Goal: Information Seeking & Learning: Learn about a topic

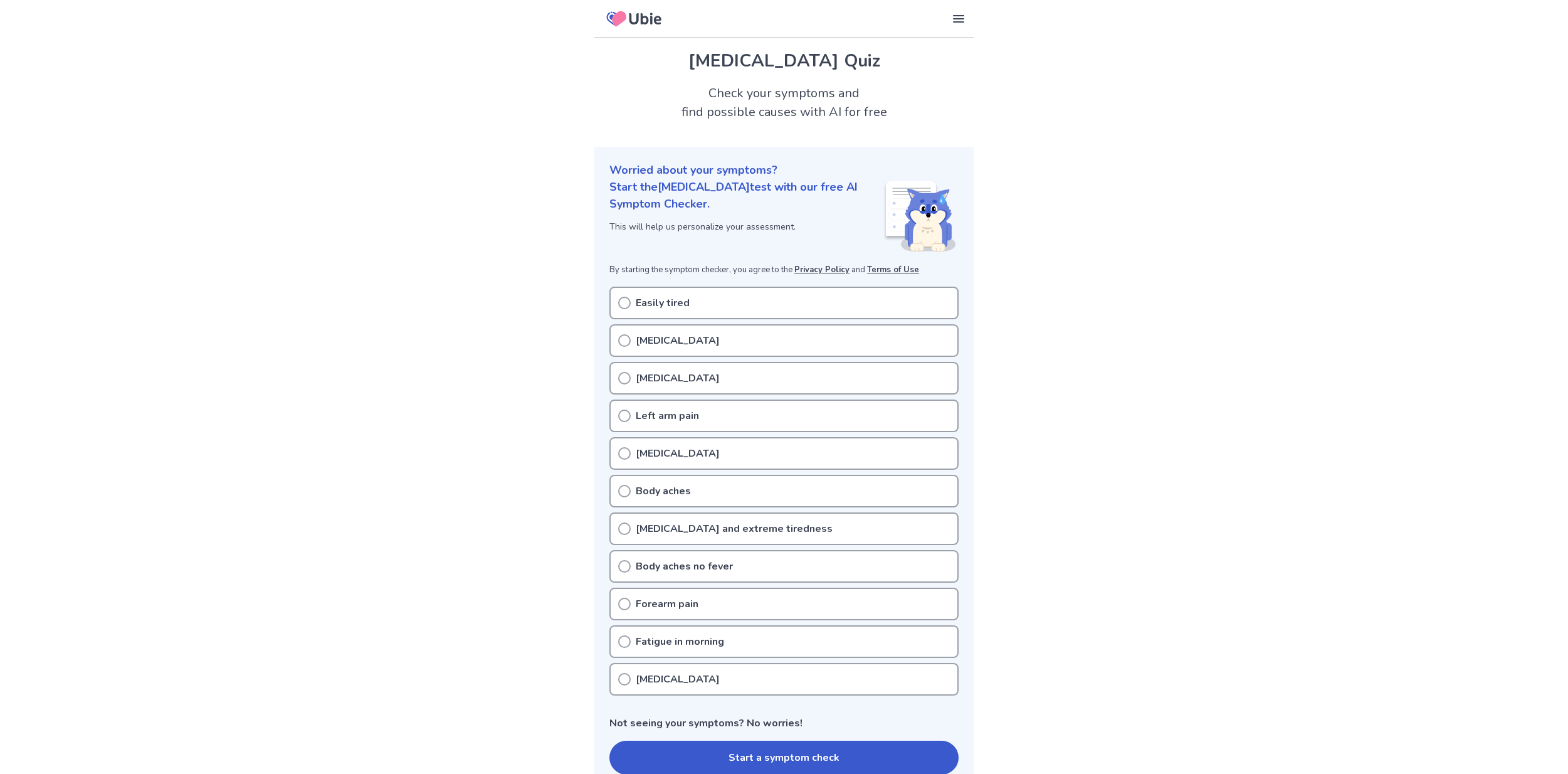
click at [677, 305] on p "Easily tired" at bounding box center [662, 303] width 54 height 15
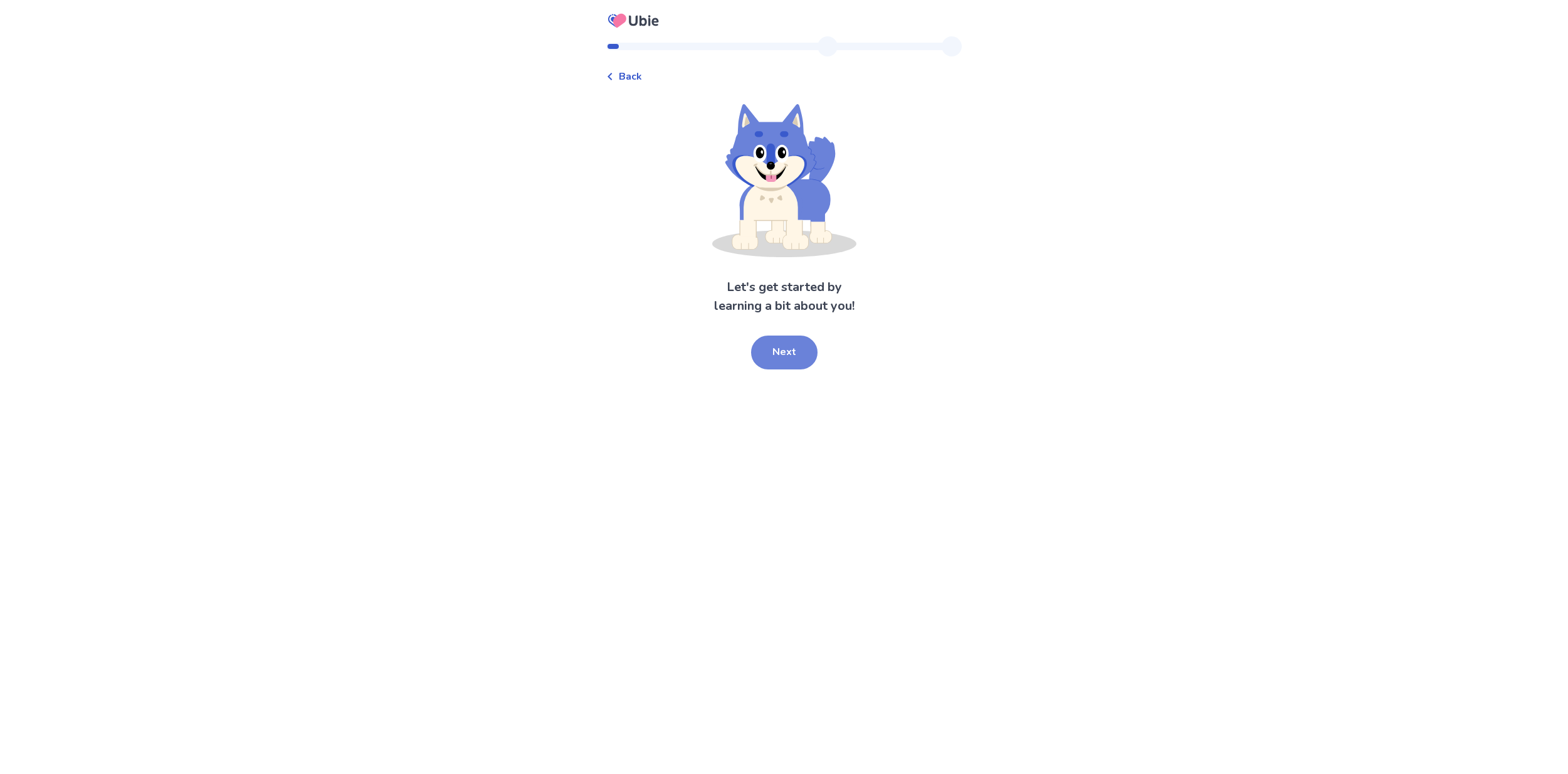
click at [781, 351] on button "Next" at bounding box center [784, 352] width 67 height 34
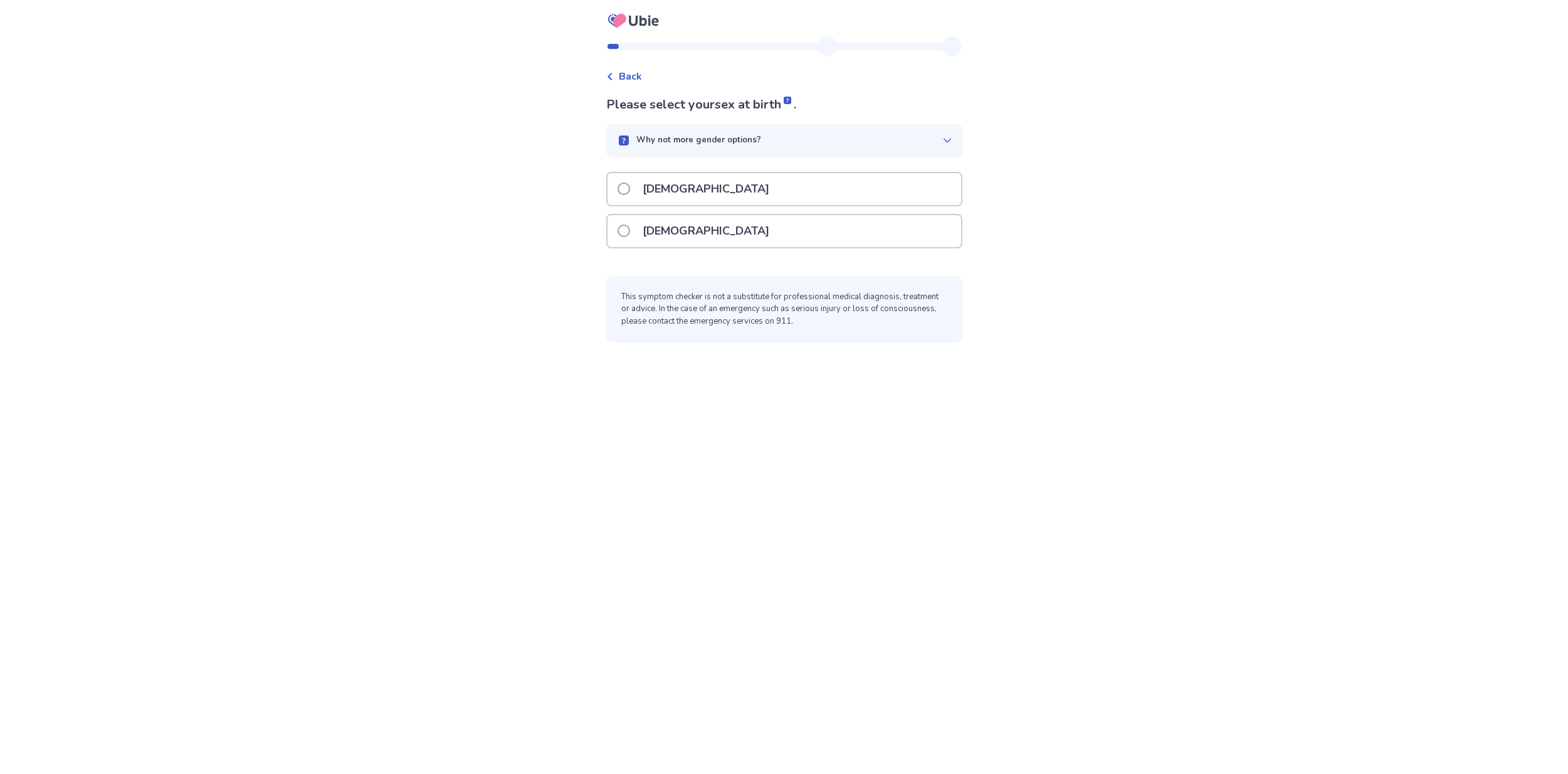
click at [631, 243] on label "[DEMOGRAPHIC_DATA]" at bounding box center [697, 231] width 159 height 32
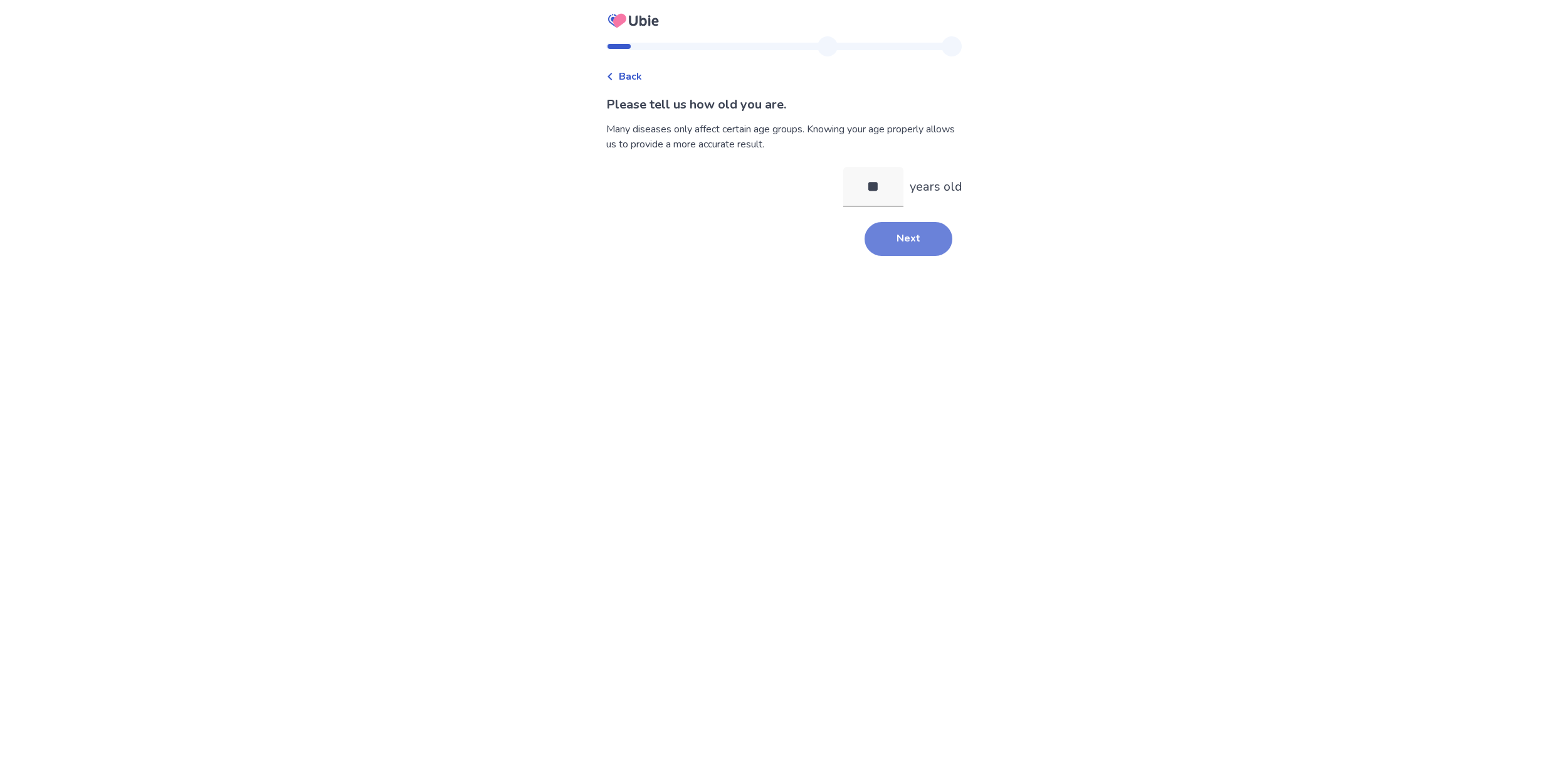
type input "**"
click at [887, 249] on button "Next" at bounding box center [908, 239] width 88 height 34
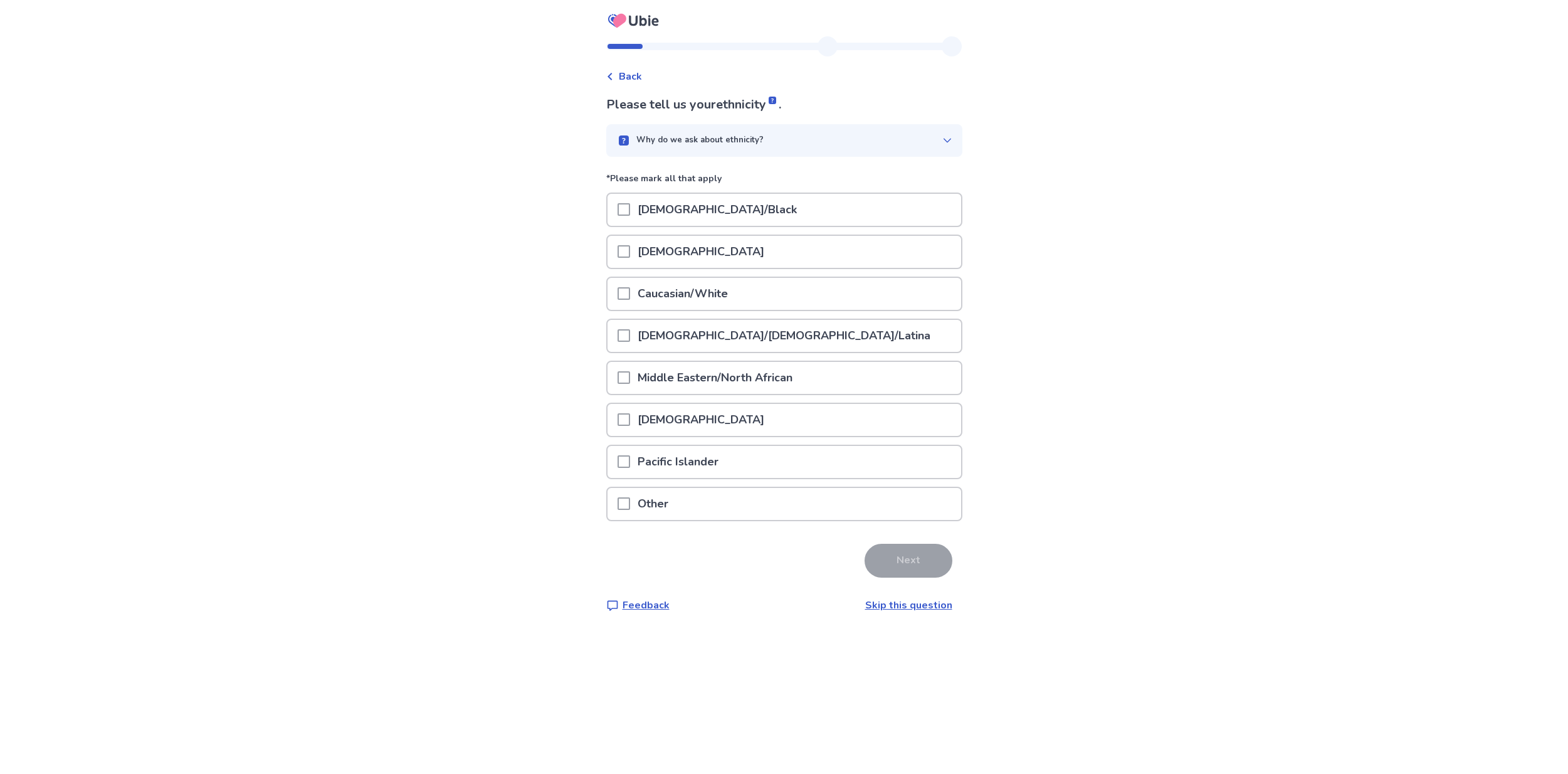
click at [773, 209] on p "African American/Black" at bounding box center [717, 210] width 174 height 32
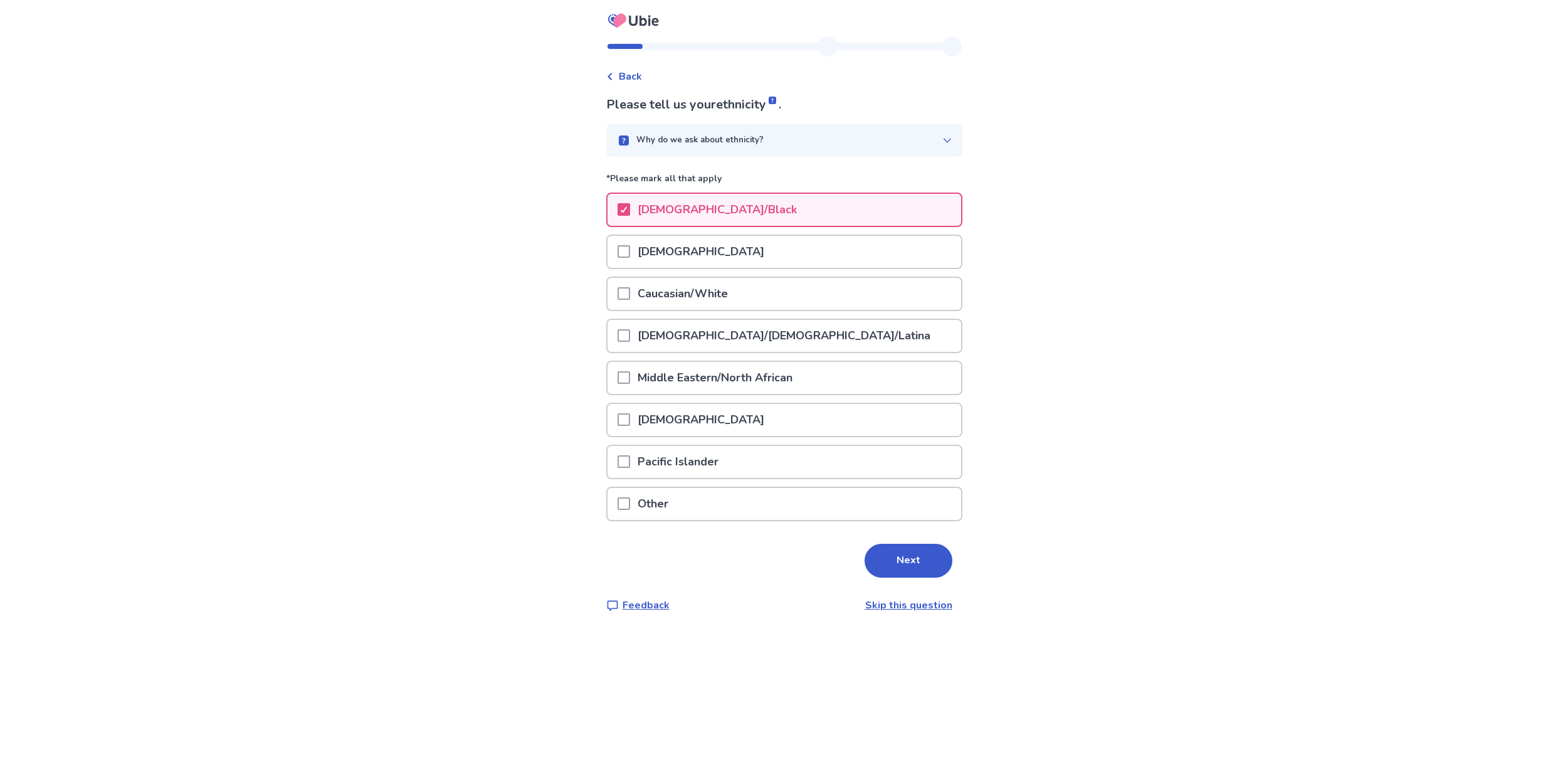
drag, startPoint x: 908, startPoint y: 560, endPoint x: 995, endPoint y: 556, distance: 87.1
click at [908, 560] on button "Next" at bounding box center [908, 560] width 88 height 34
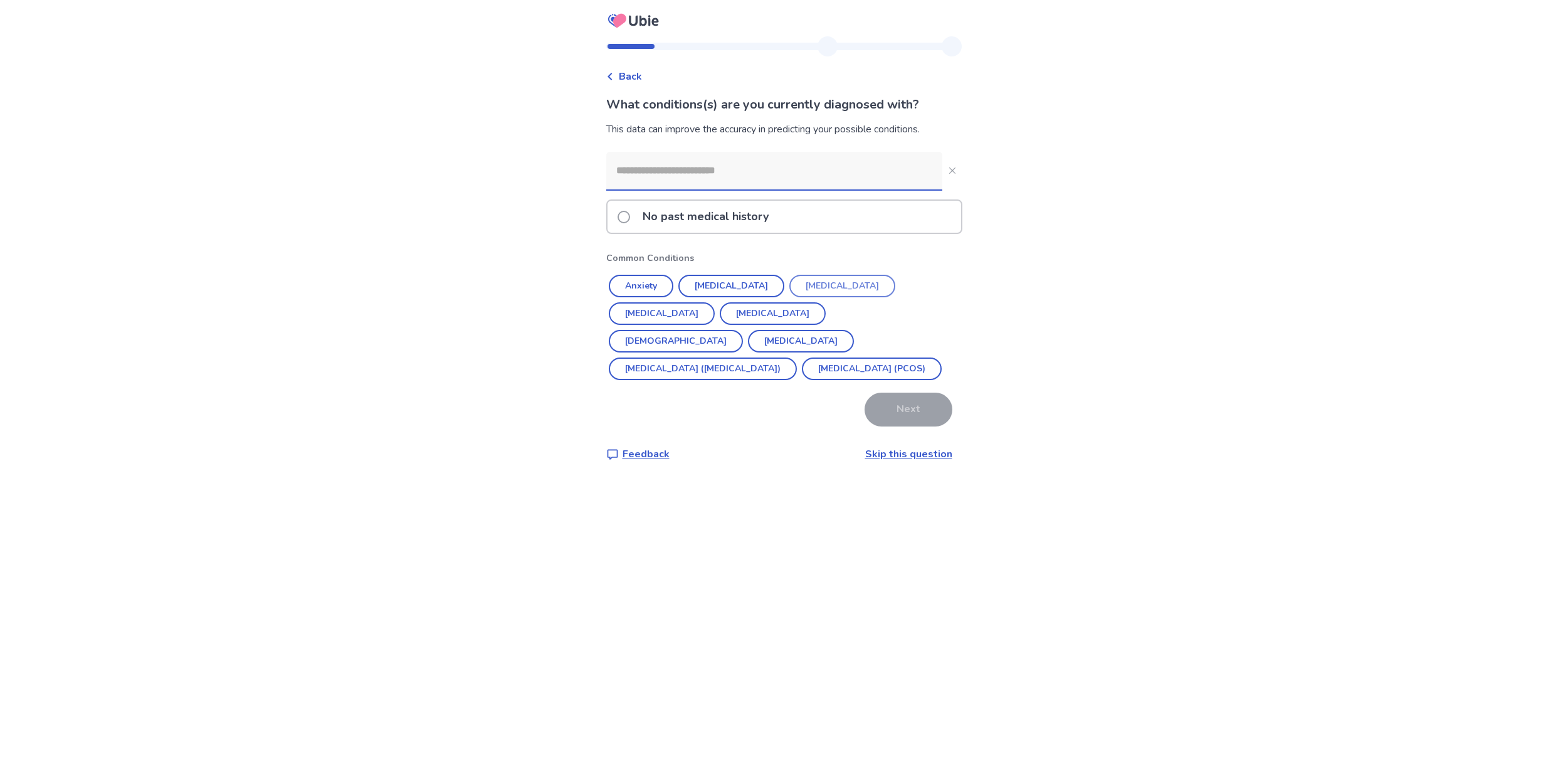
drag, startPoint x: 664, startPoint y: 278, endPoint x: 740, endPoint y: 277, distance: 76.0
click at [664, 278] on button "Anxiety" at bounding box center [641, 286] width 64 height 23
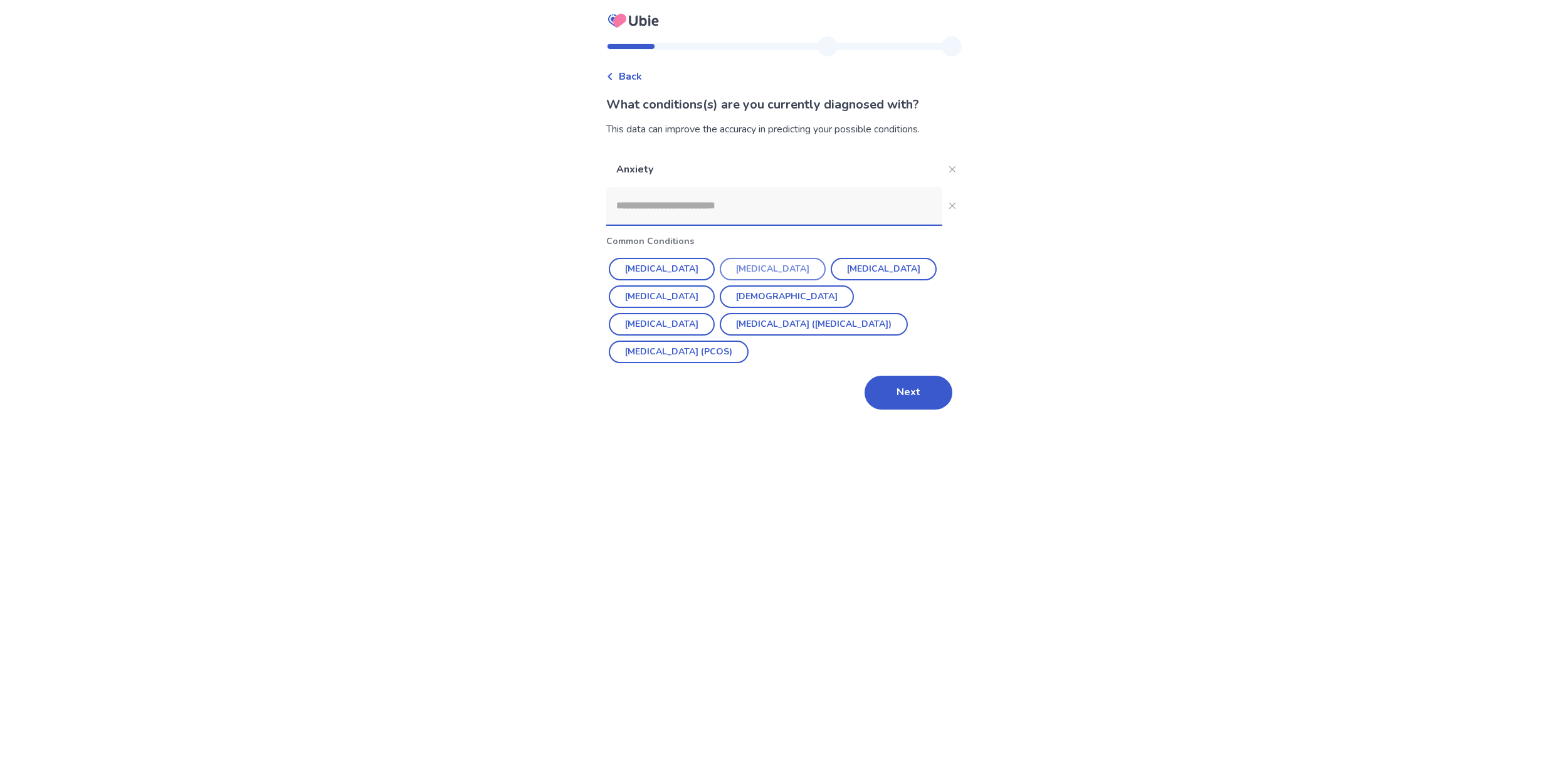
click at [736, 269] on button "Depression" at bounding box center [773, 269] width 106 height 23
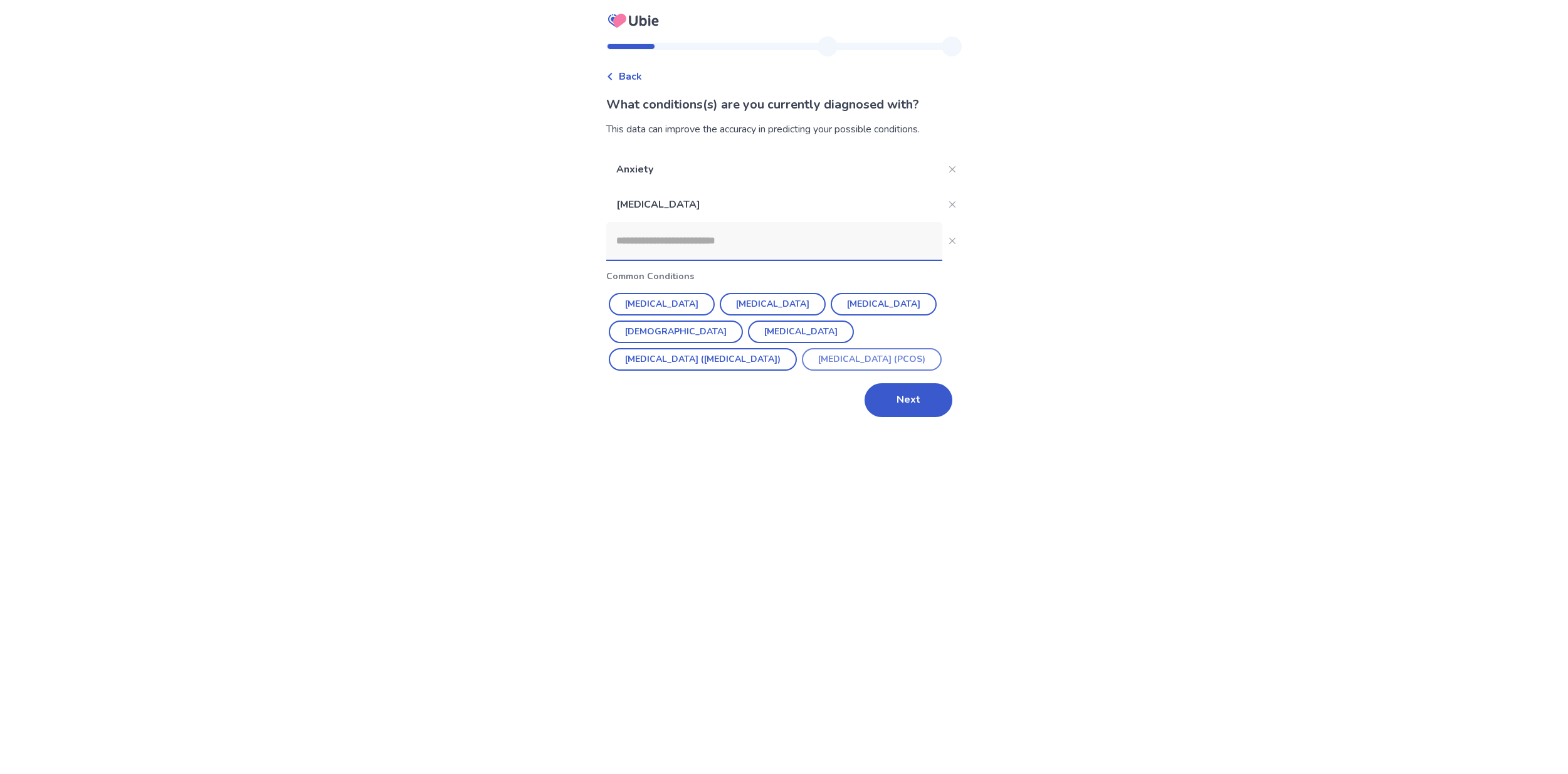
click at [802, 356] on button "Polycystic ovarian syndrome (PCOS)" at bounding box center [872, 359] width 140 height 23
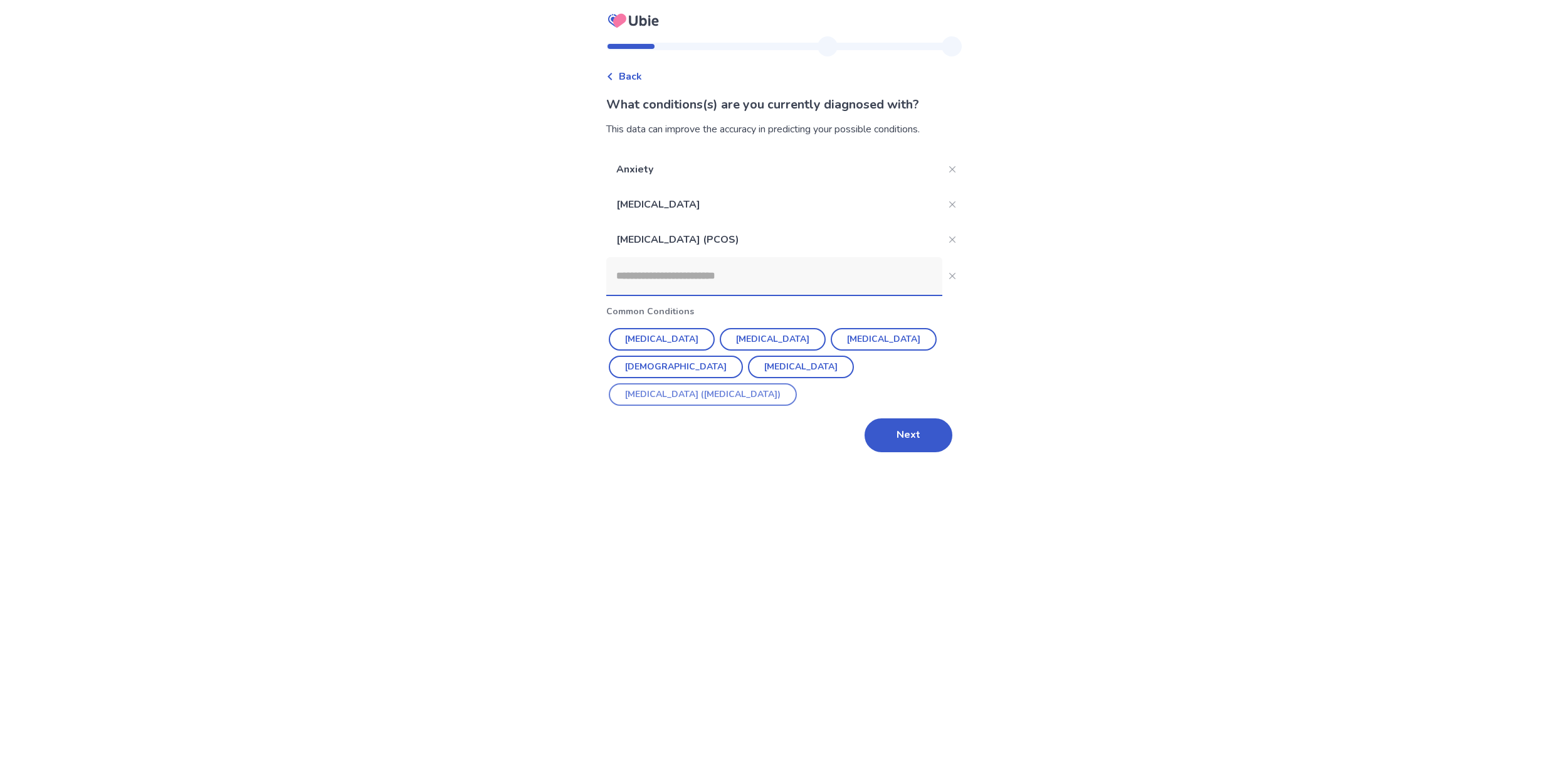
click at [786, 383] on button "Irritable Bowel Syndrome (IBS)" at bounding box center [703, 394] width 188 height 23
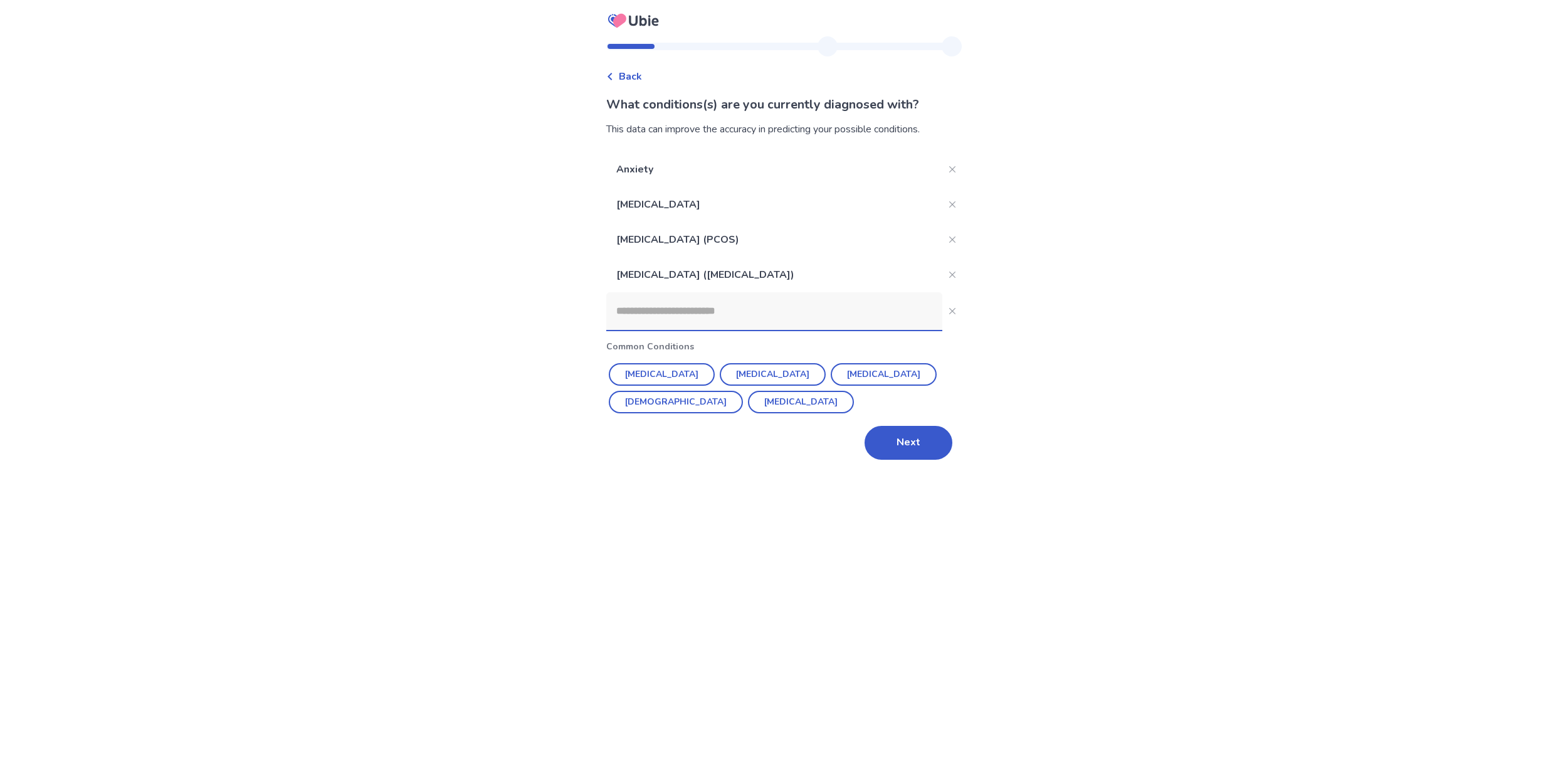
click at [827, 320] on input at bounding box center [774, 311] width 336 height 38
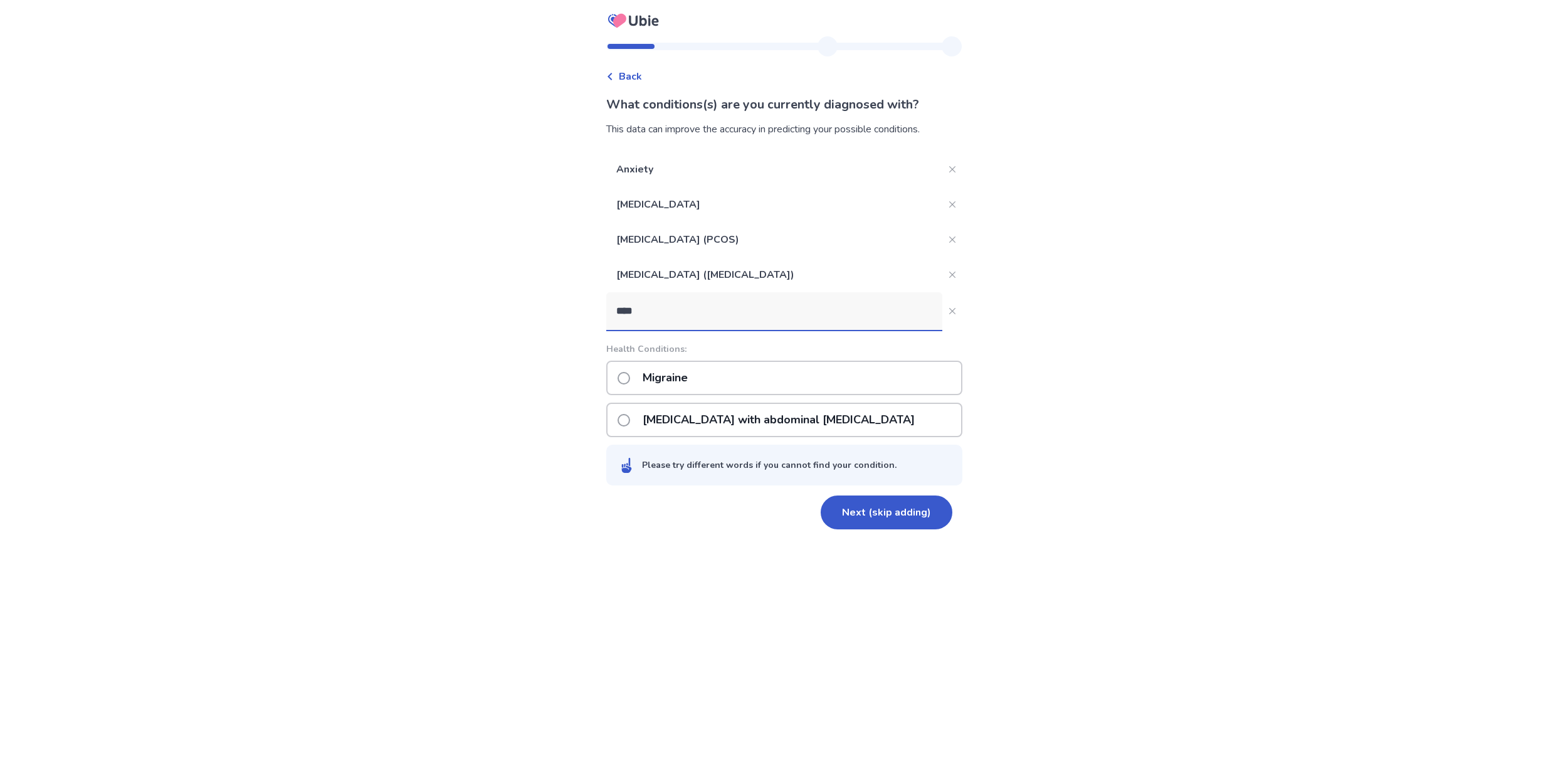
type input "****"
click at [754, 384] on div "Migraine" at bounding box center [784, 378] width 356 height 34
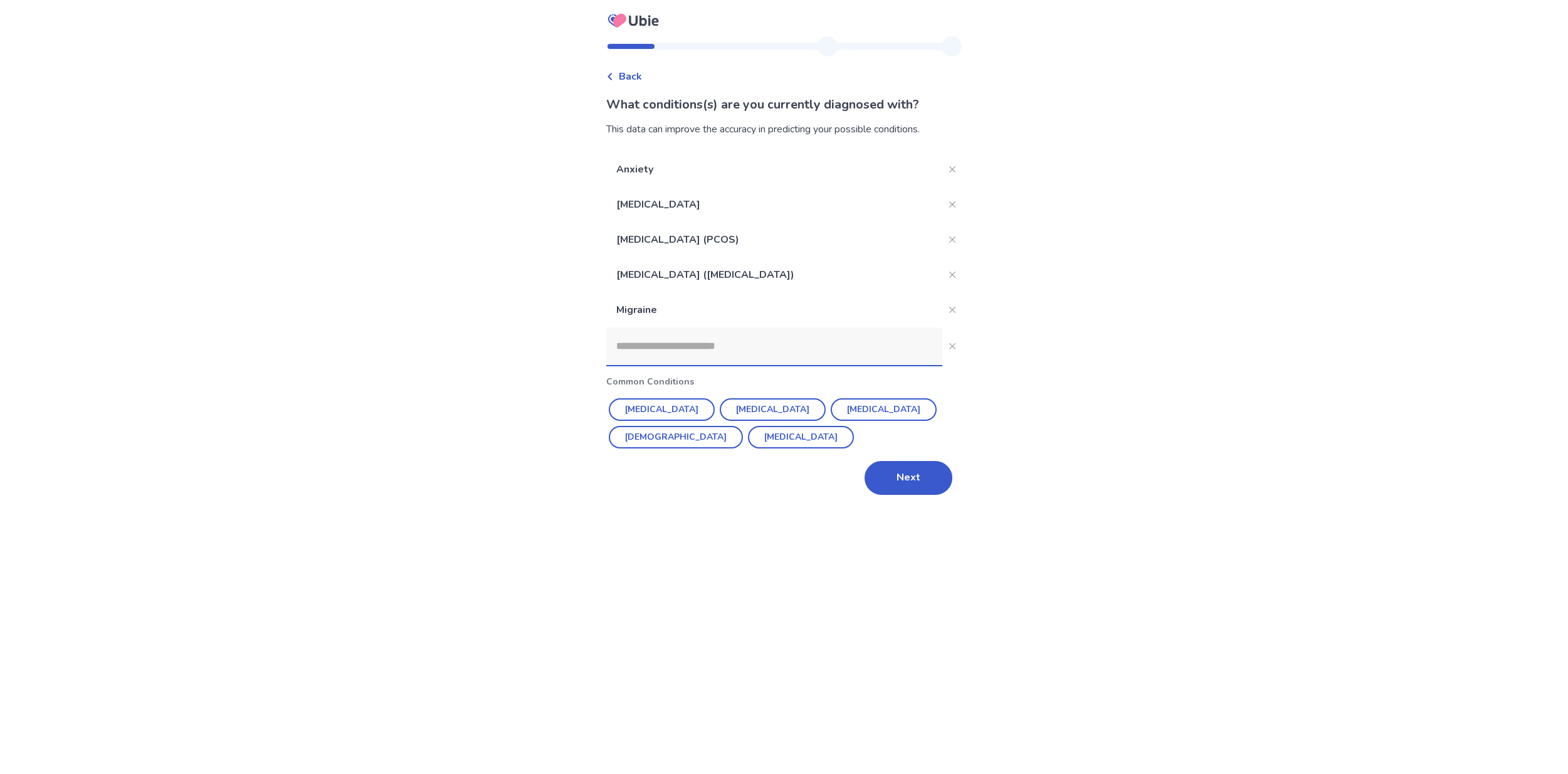
click at [915, 484] on button "Next" at bounding box center [908, 478] width 88 height 34
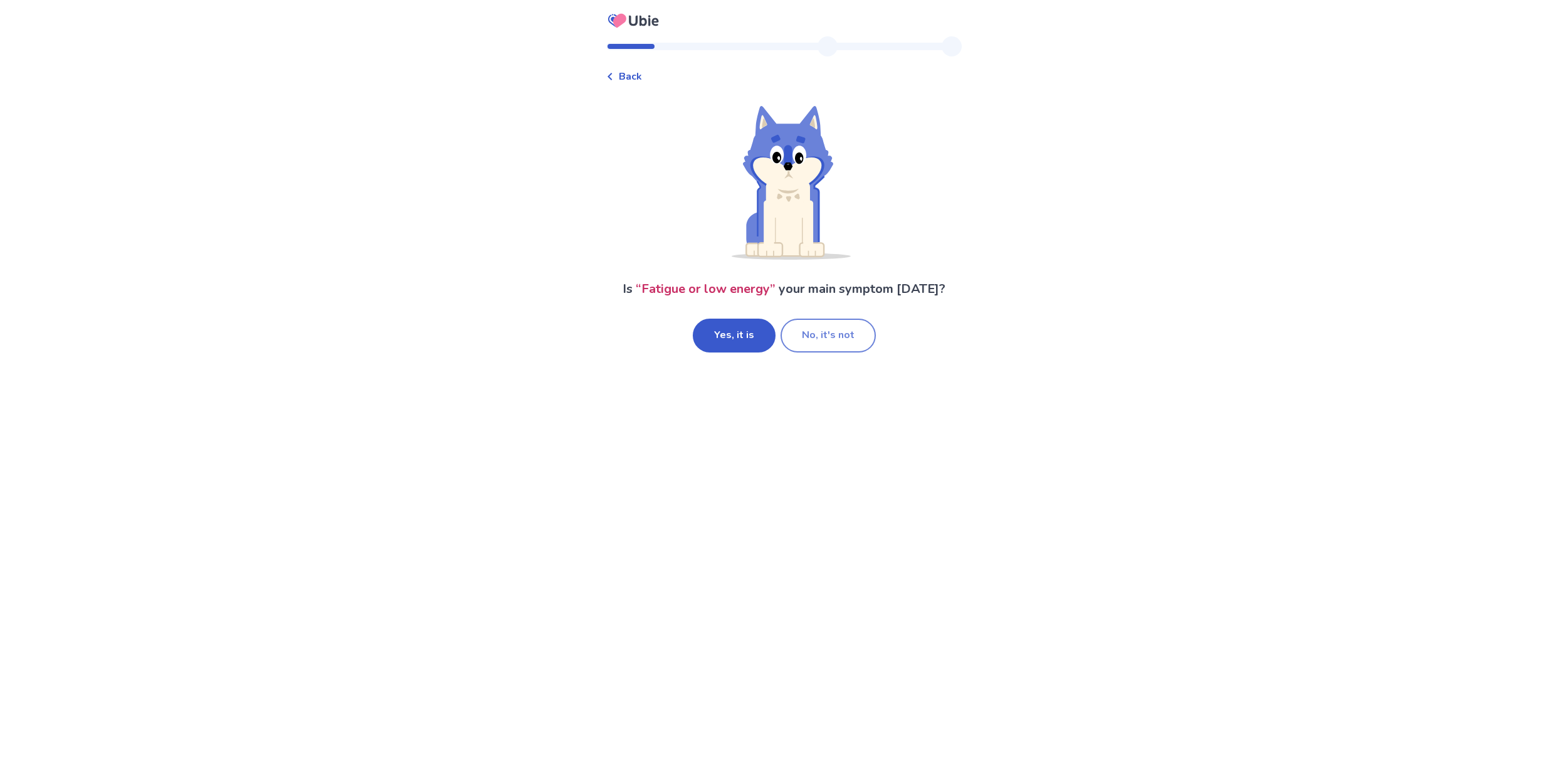
click at [824, 341] on button "No, it's not" at bounding box center [828, 335] width 95 height 34
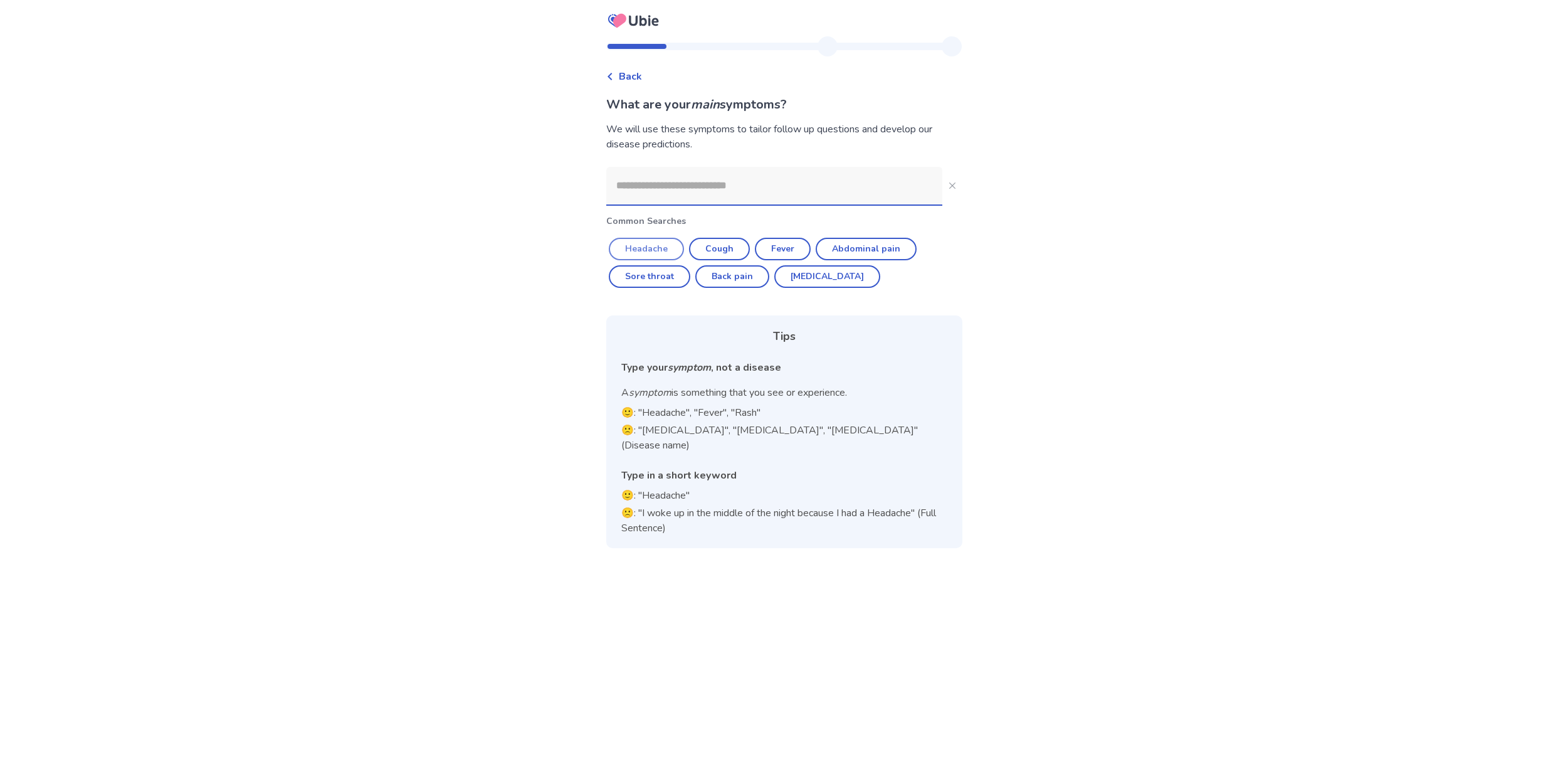
click at [654, 253] on button "Headache" at bounding box center [646, 249] width 75 height 23
type input "********"
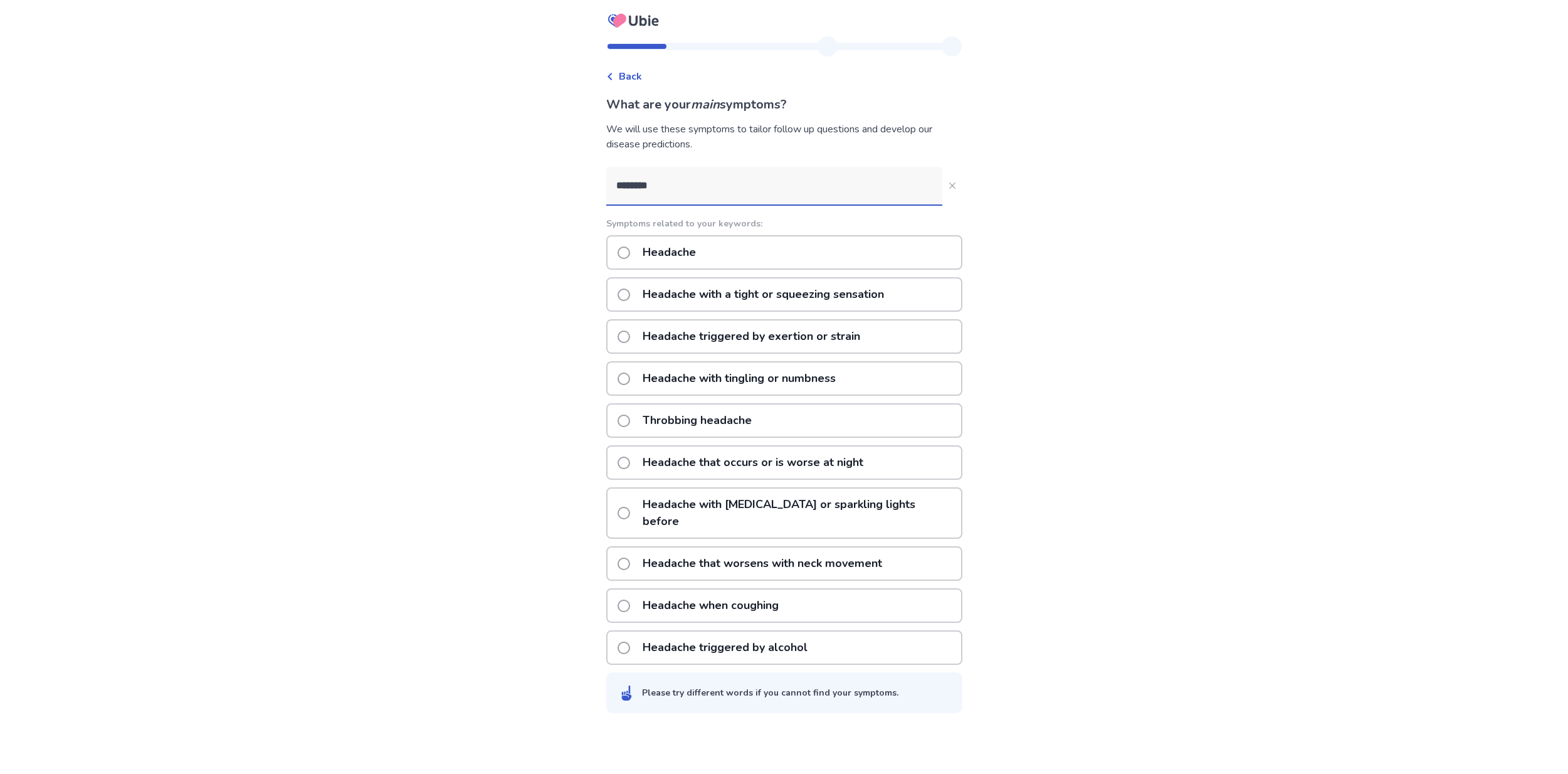
click at [736, 294] on p "Headache with a tight or squeezing sensation" at bounding box center [763, 294] width 257 height 32
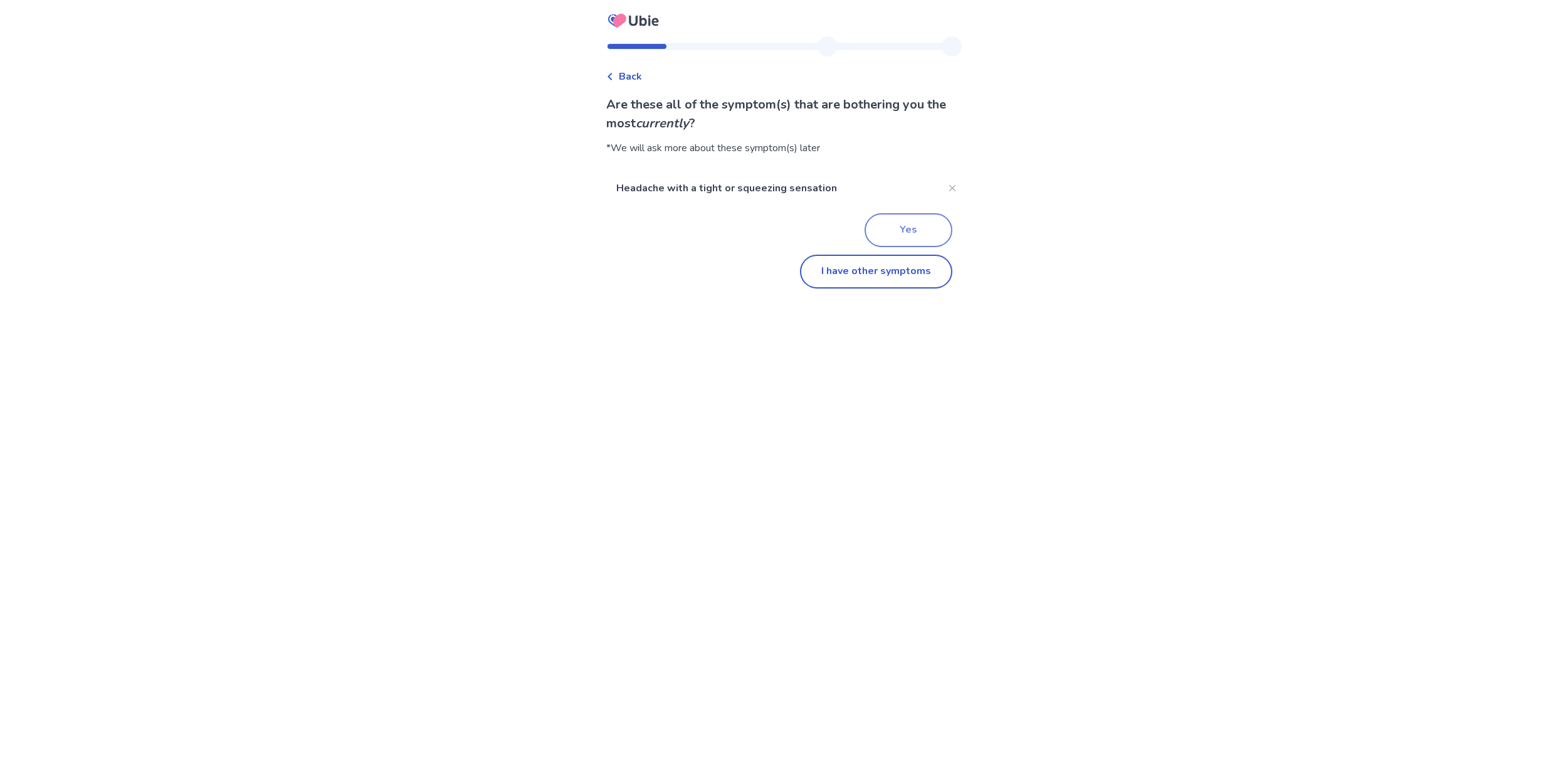
scroll to position [1, 0]
click at [905, 232] on button "Yes" at bounding box center [908, 230] width 88 height 34
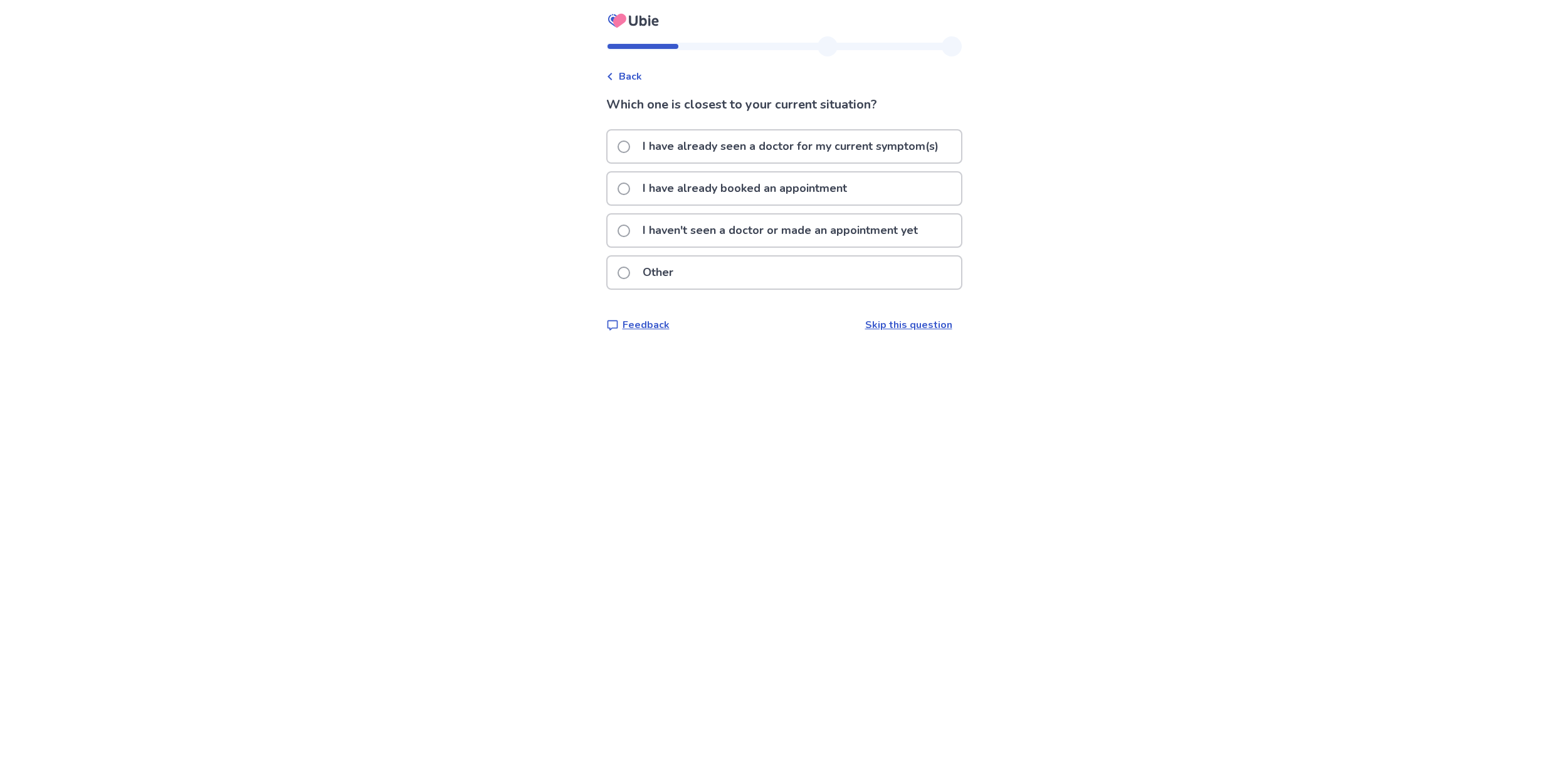
click at [757, 140] on p "I have already seen a doctor for my current symptom(s)" at bounding box center [790, 146] width 311 height 32
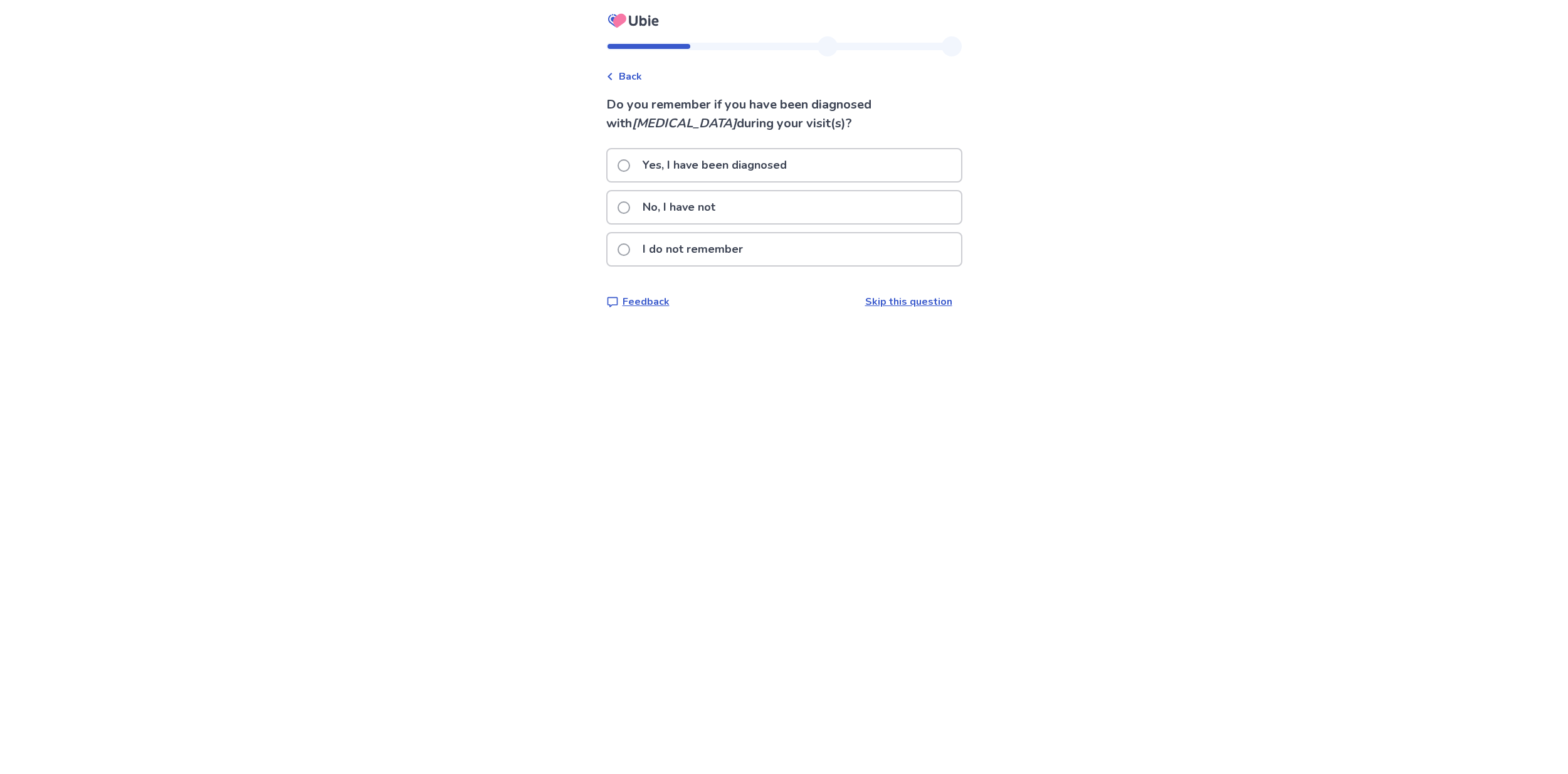
scroll to position [0, 1]
click at [698, 205] on p "No, I have not" at bounding box center [679, 208] width 88 height 32
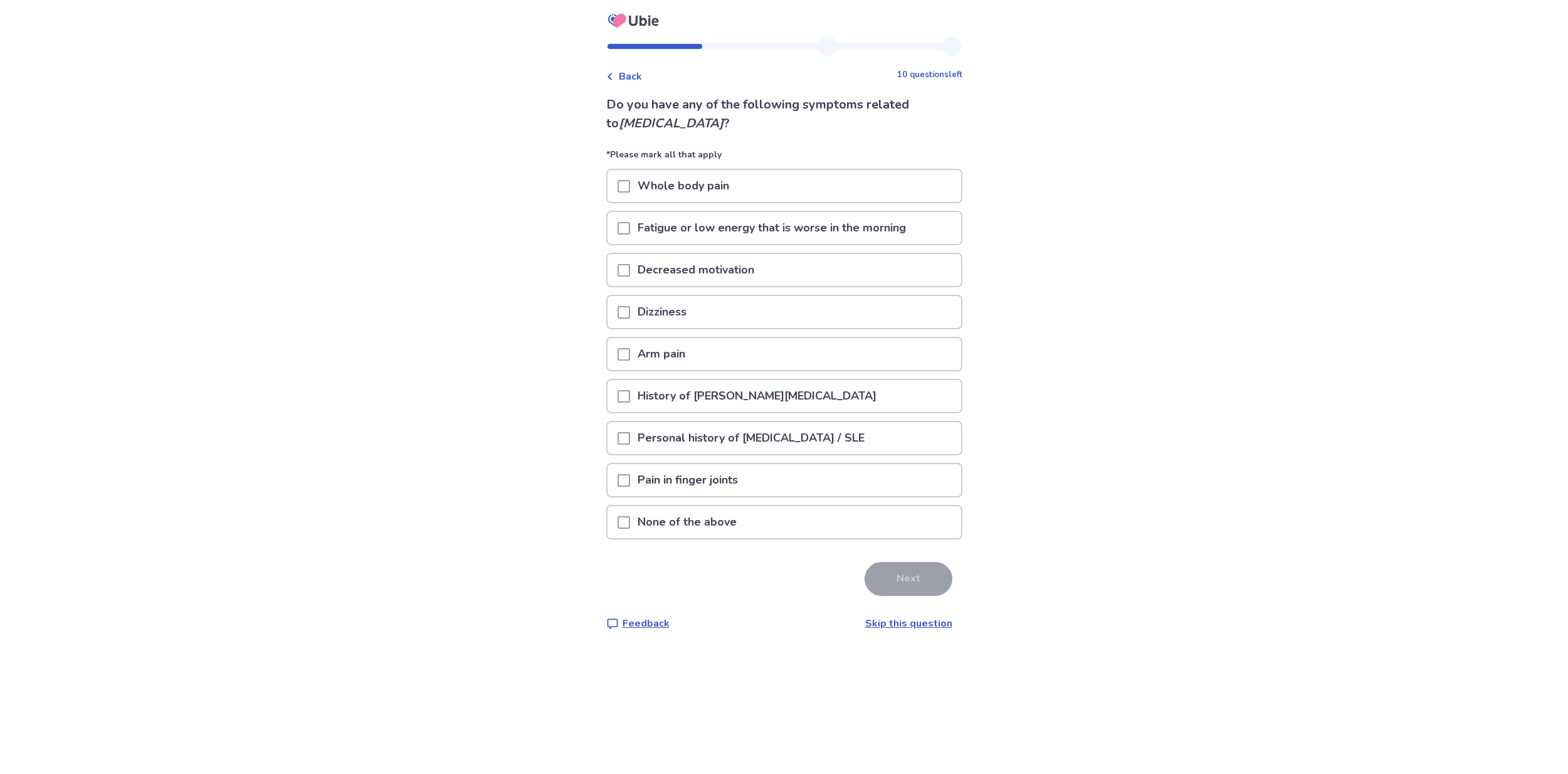
scroll to position [1, 0]
click at [630, 185] on span at bounding box center [623, 186] width 13 height 13
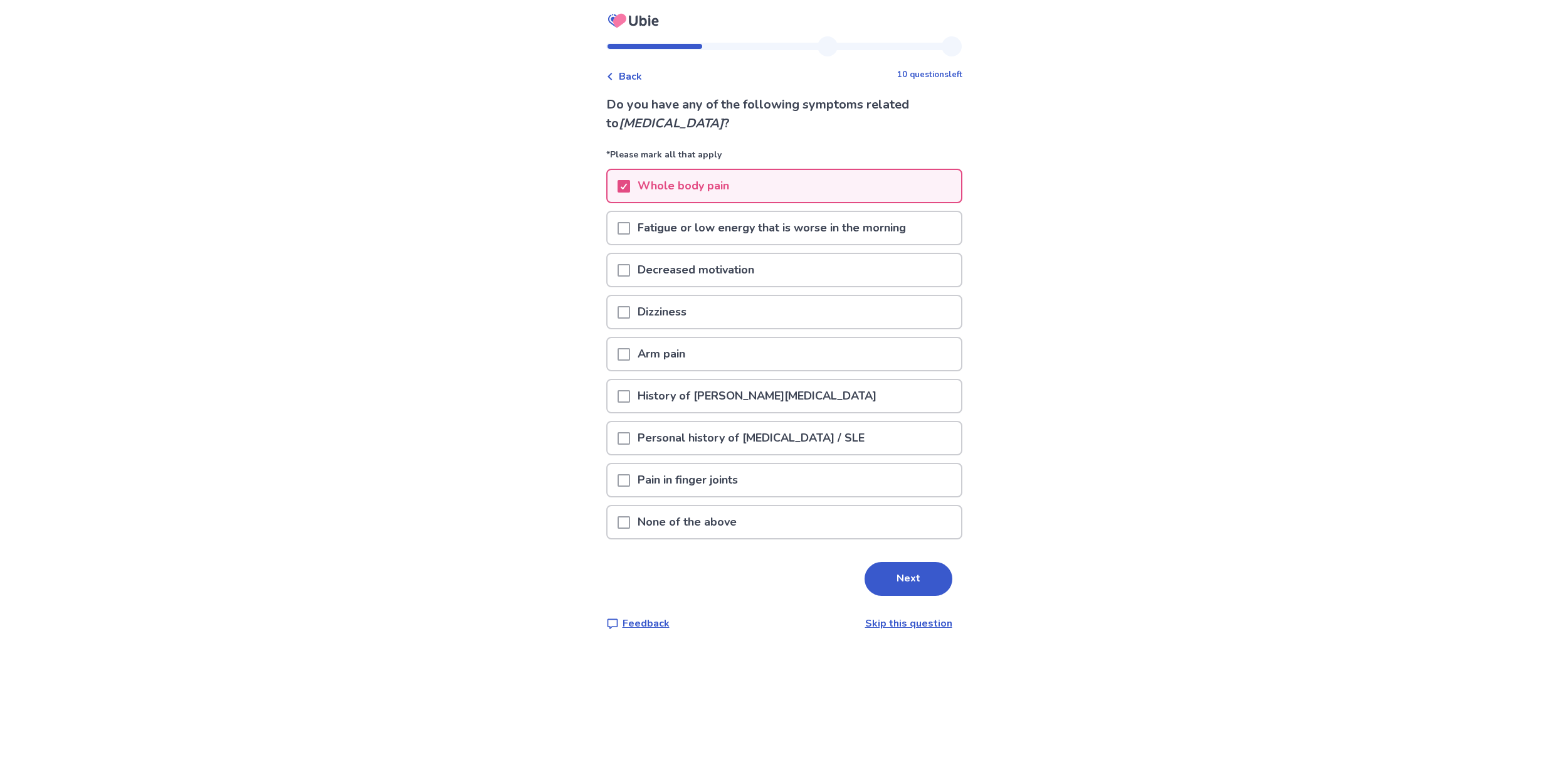
scroll to position [0, 1]
click at [630, 228] on span at bounding box center [623, 228] width 13 height 13
click at [627, 266] on span at bounding box center [623, 270] width 13 height 13
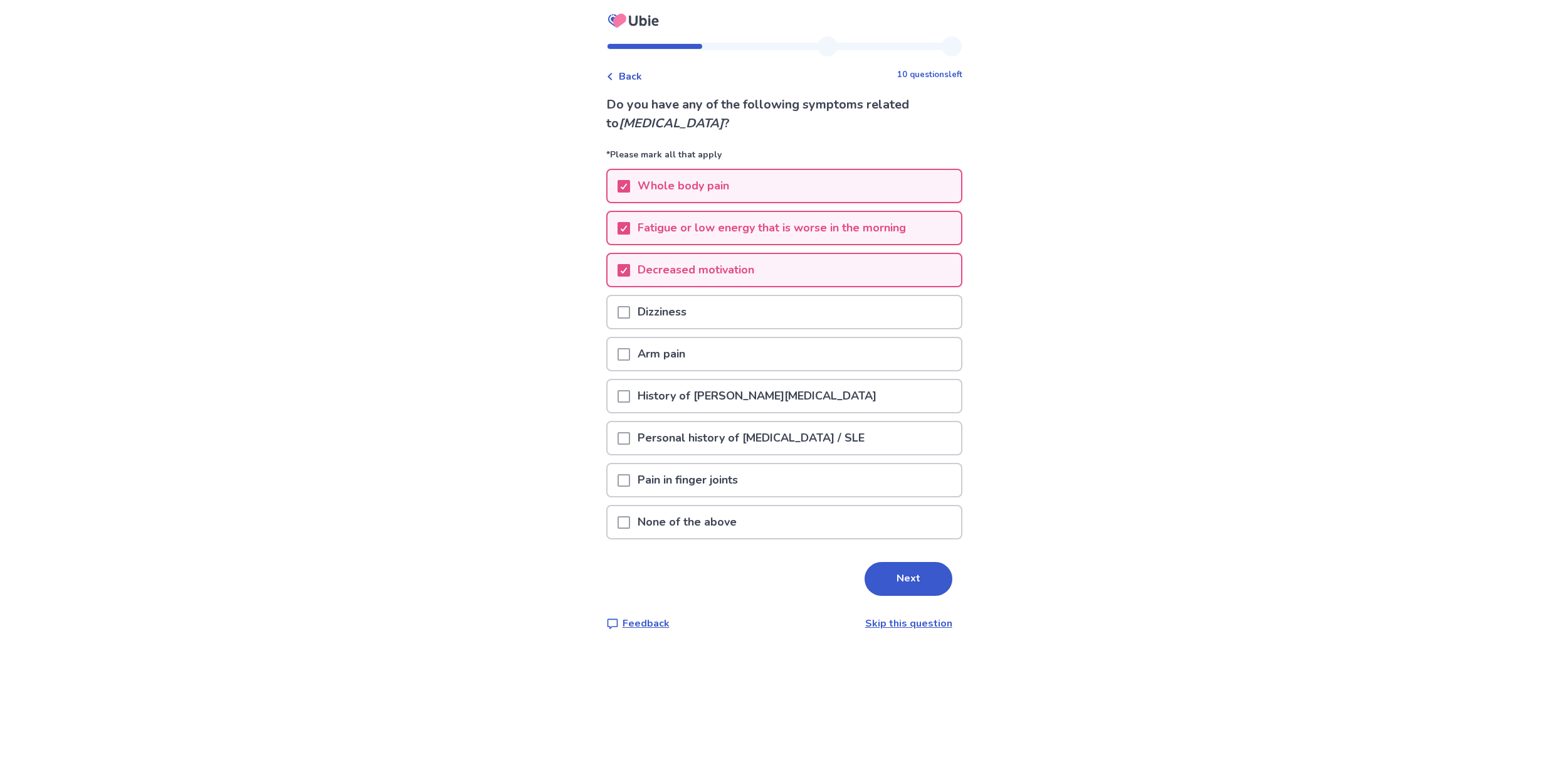
click at [630, 312] on span at bounding box center [623, 312] width 13 height 13
click at [627, 483] on span at bounding box center [623, 480] width 13 height 13
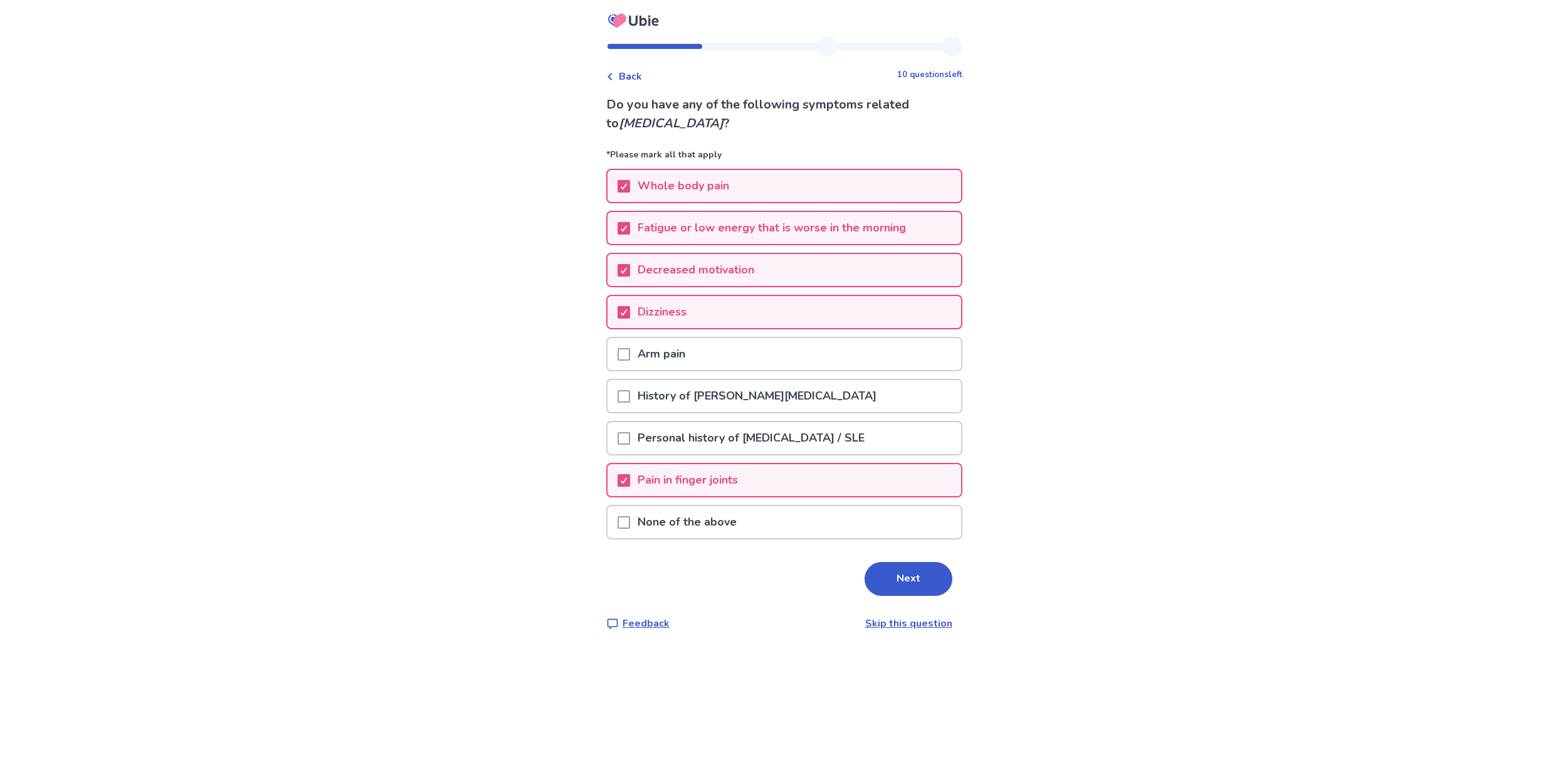
click at [652, 356] on p "Arm pain" at bounding box center [661, 354] width 62 height 32
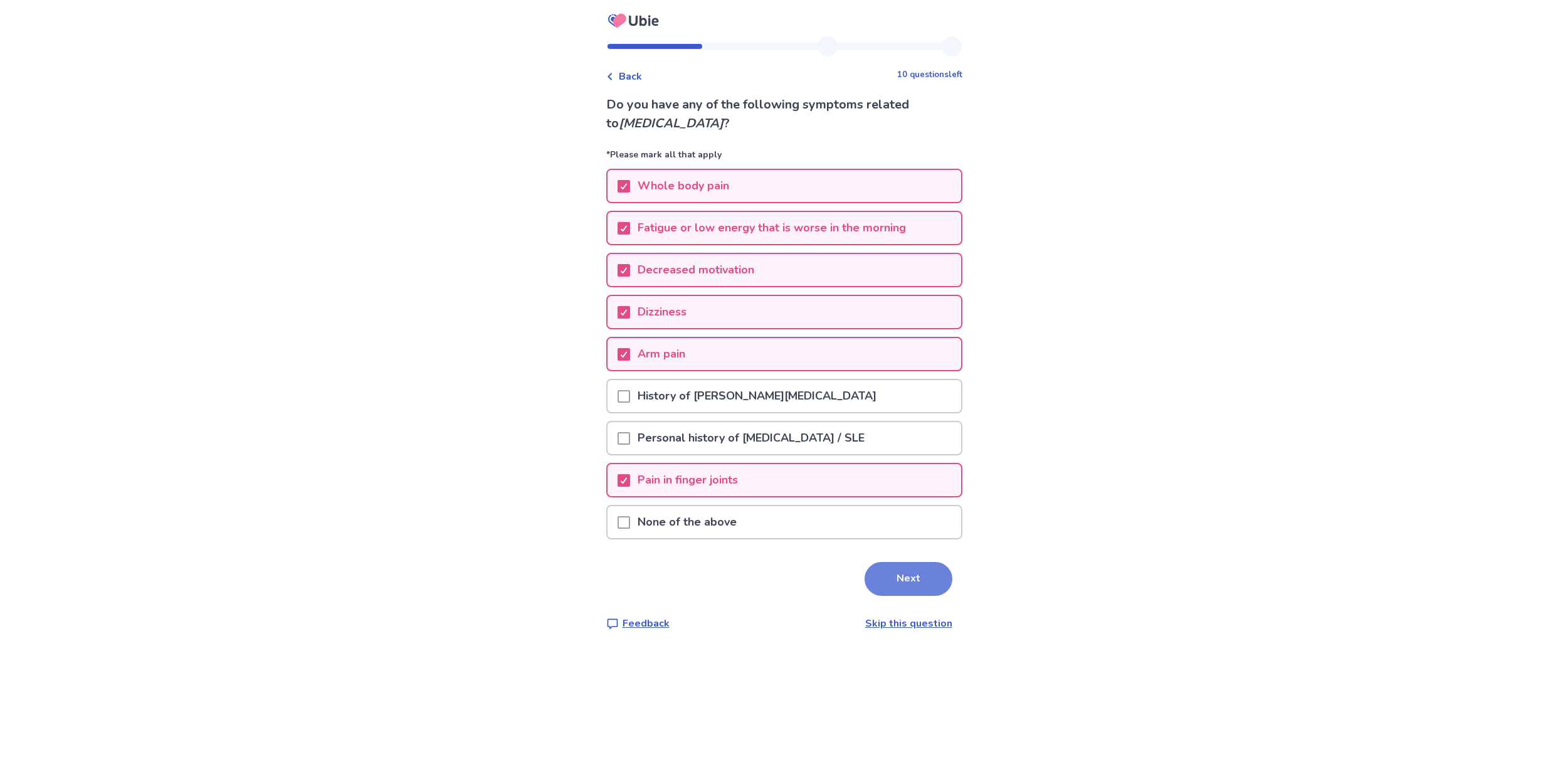
click at [886, 575] on button "Next" at bounding box center [908, 578] width 88 height 34
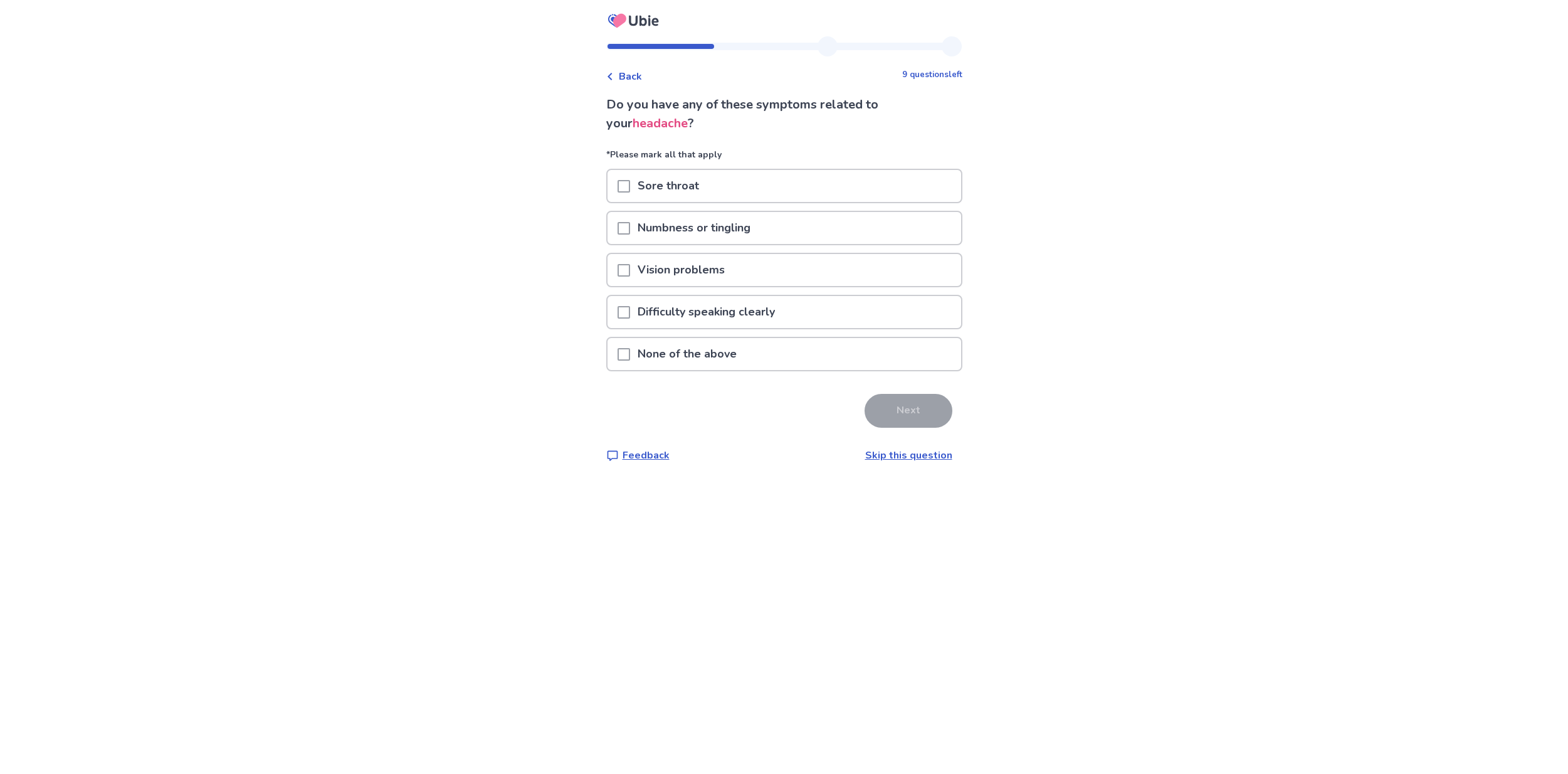
click at [746, 230] on p "Numbness or tingling" at bounding box center [694, 228] width 128 height 32
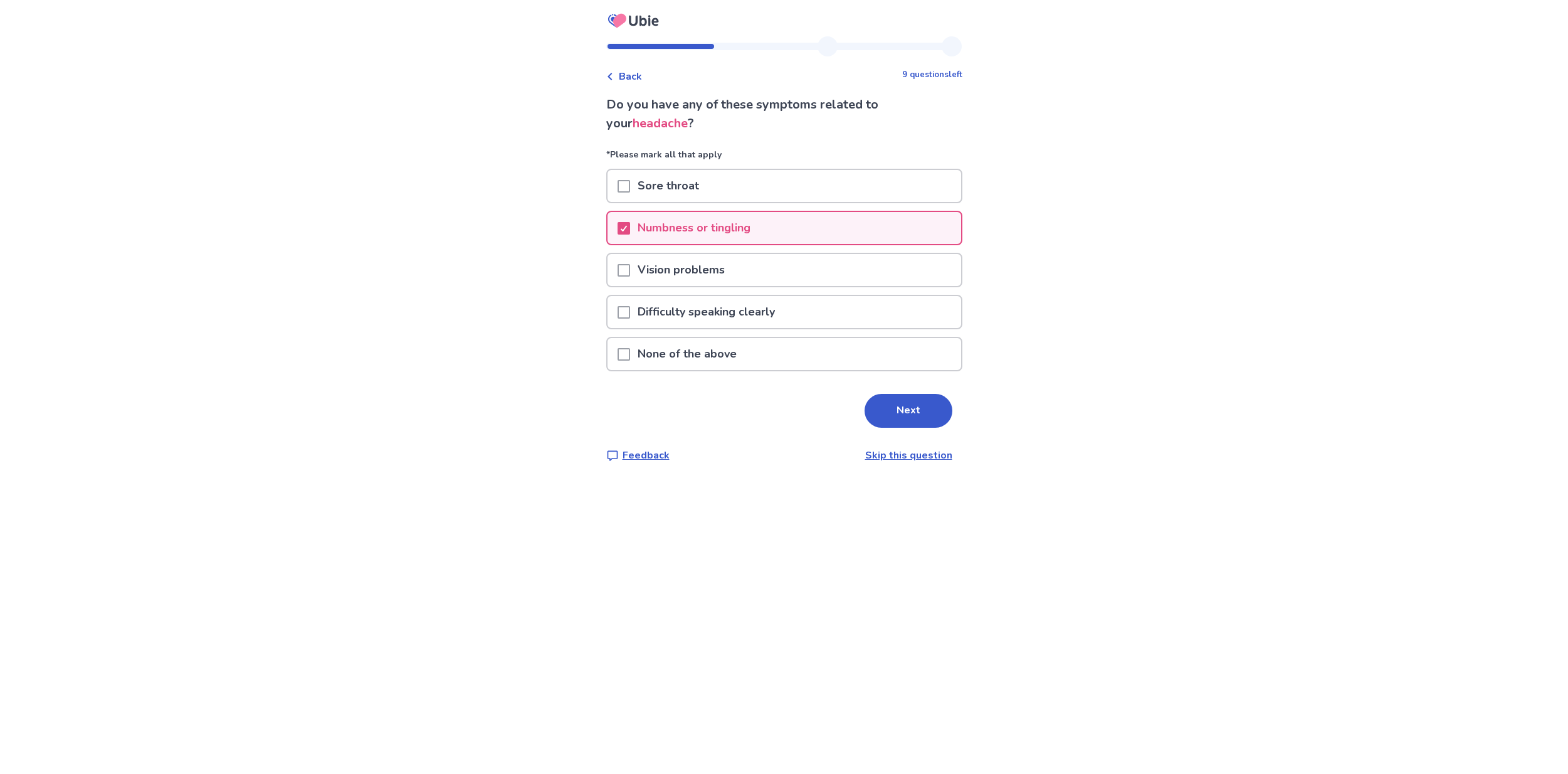
click at [728, 272] on p "Vision problems" at bounding box center [681, 270] width 102 height 32
click at [736, 301] on p "Difficulty speaking clearly" at bounding box center [706, 312] width 153 height 32
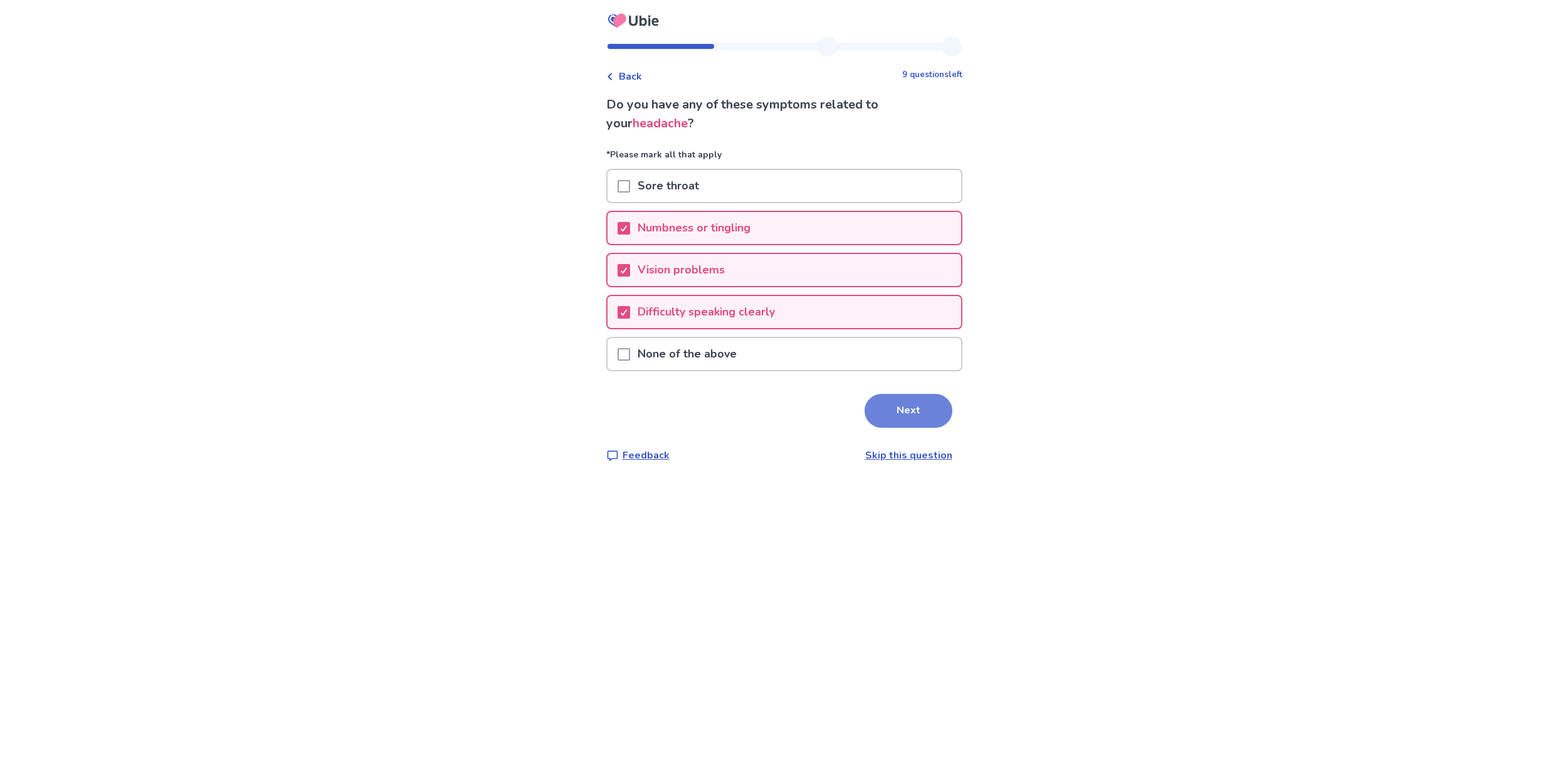
click at [903, 415] on button "Next" at bounding box center [908, 411] width 88 height 34
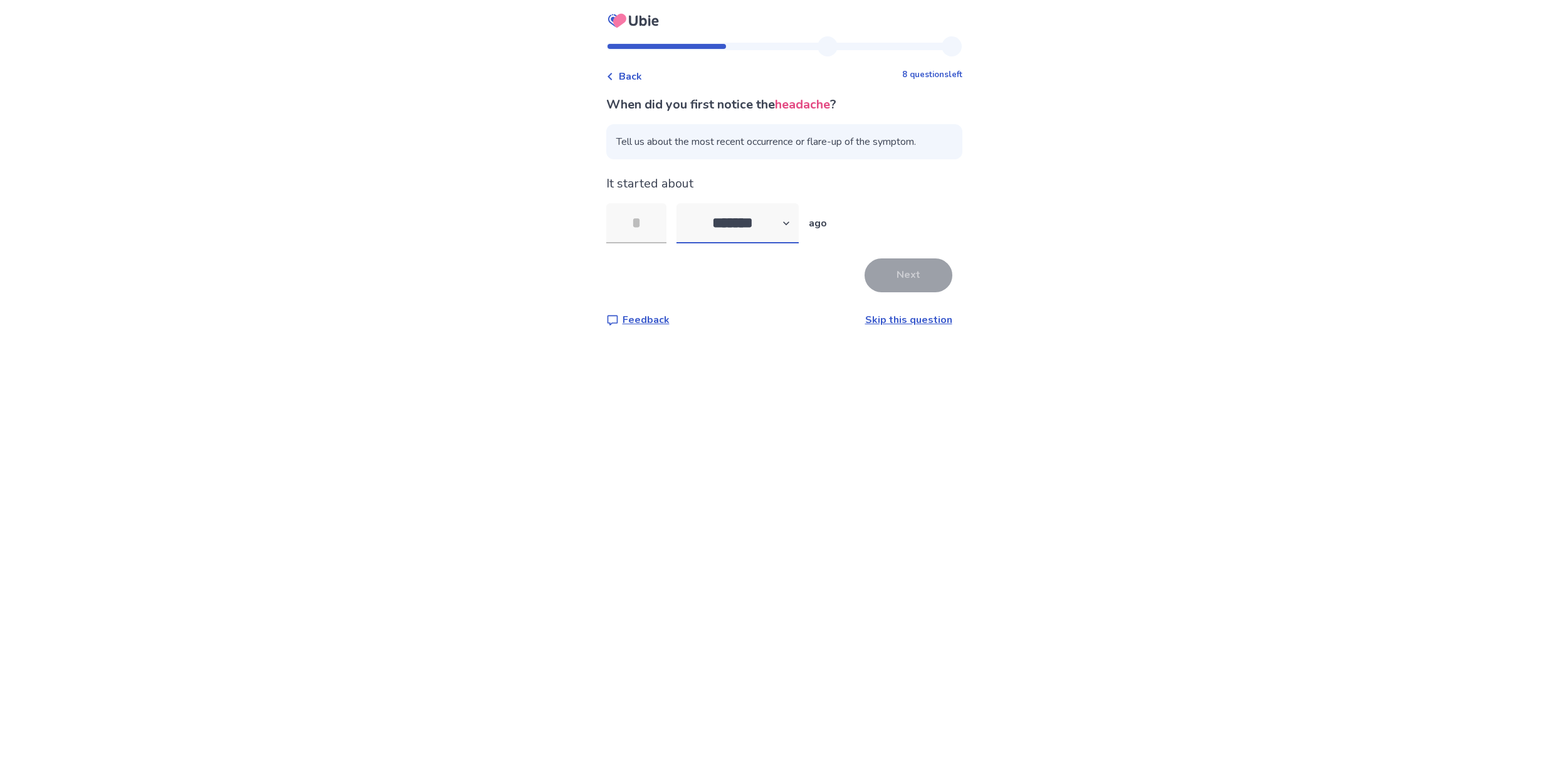
select select "*"
click at [662, 227] on input "tel" at bounding box center [636, 223] width 60 height 40
type input "**"
click at [876, 263] on button "Next" at bounding box center [908, 275] width 88 height 34
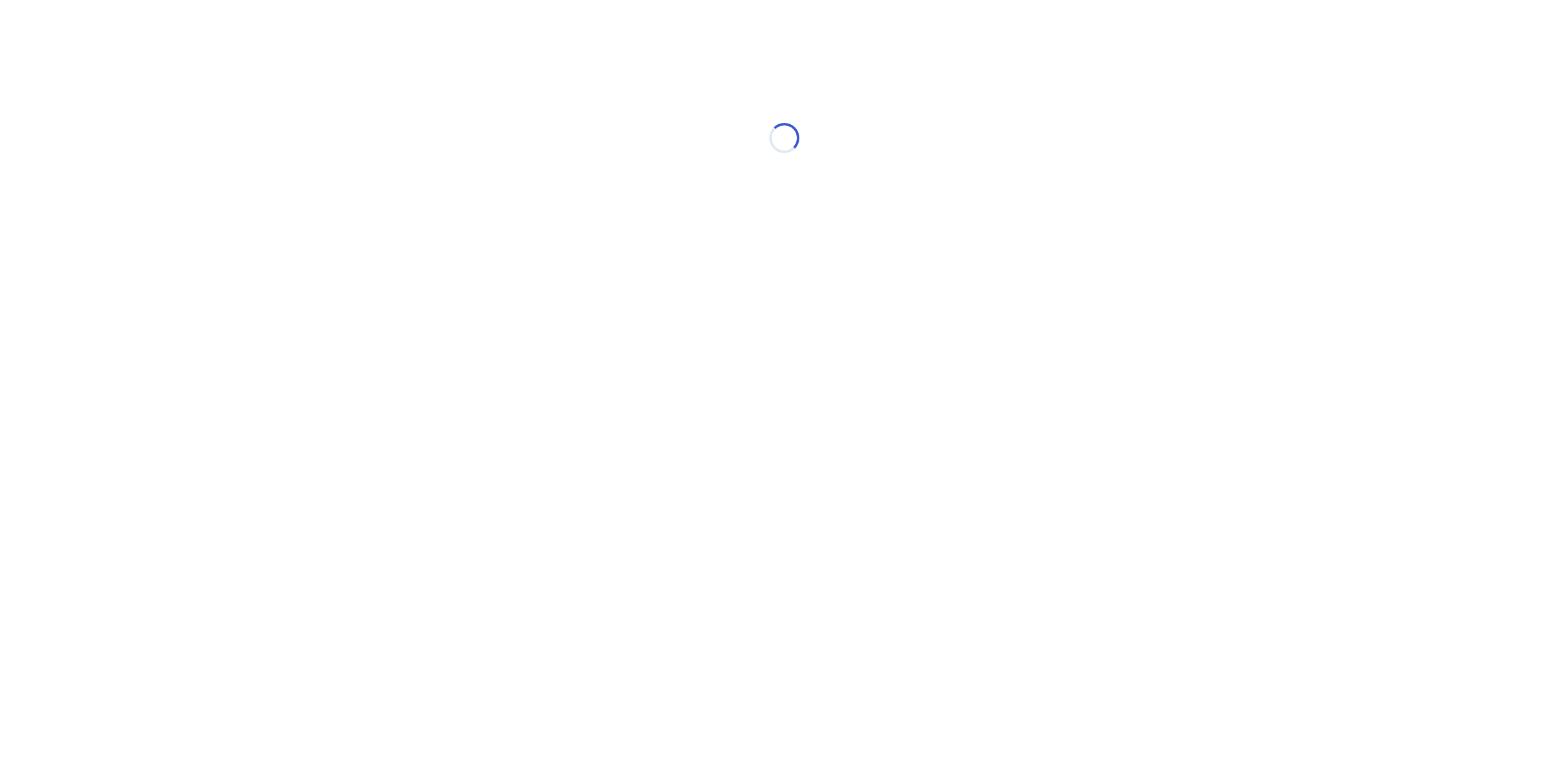
select select "*"
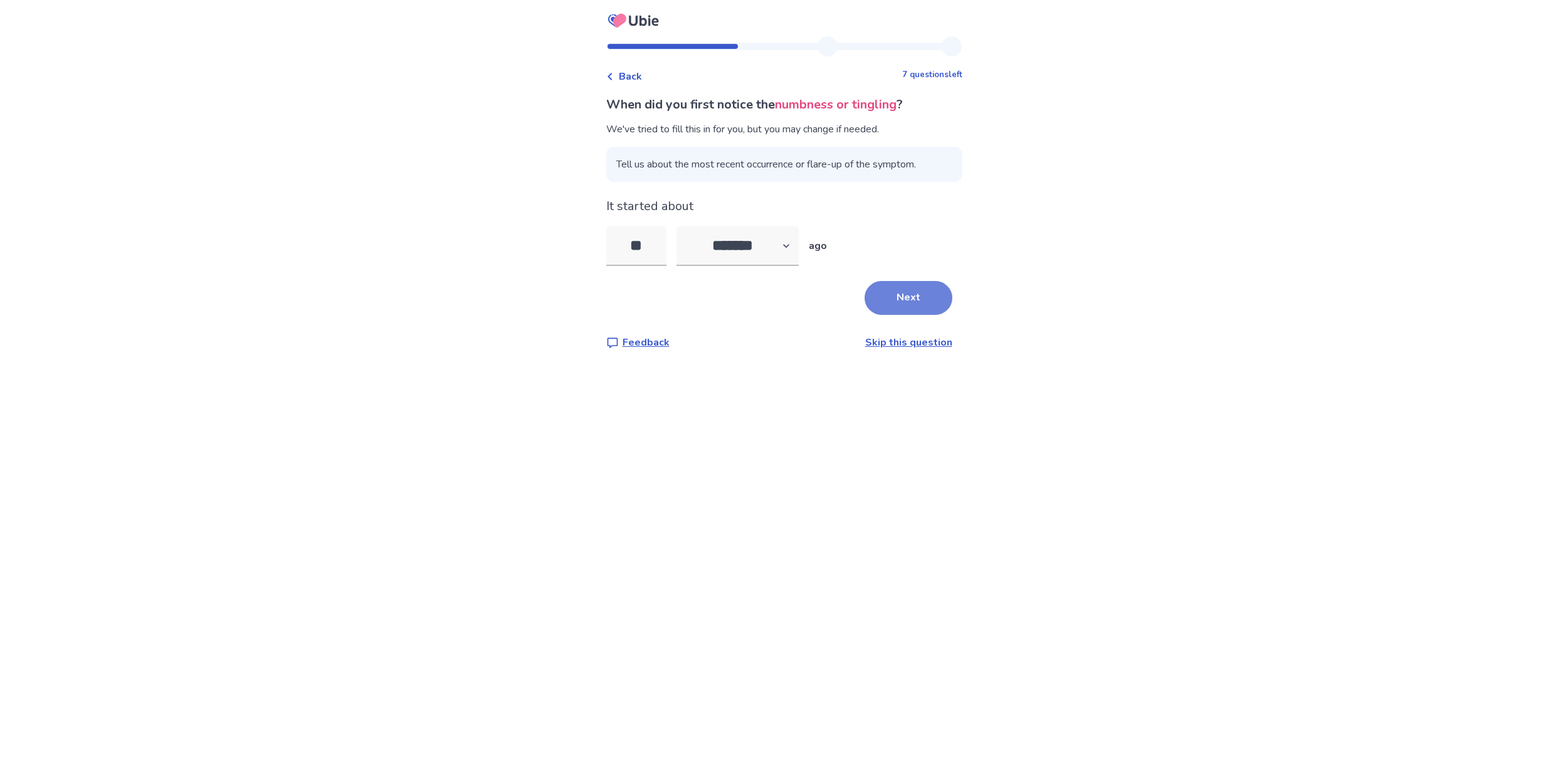
click at [933, 299] on button "Next" at bounding box center [908, 298] width 88 height 34
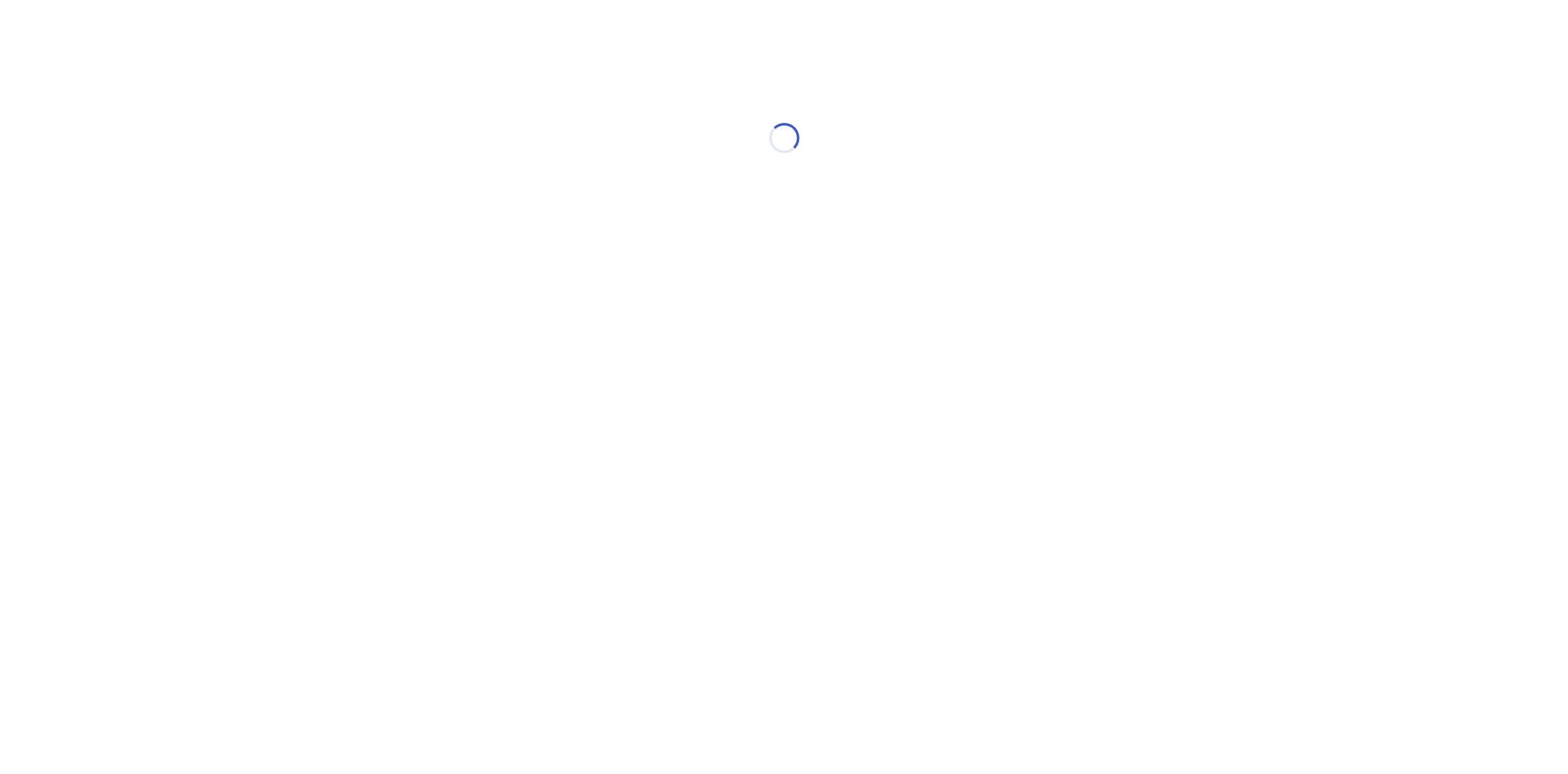
select select "*"
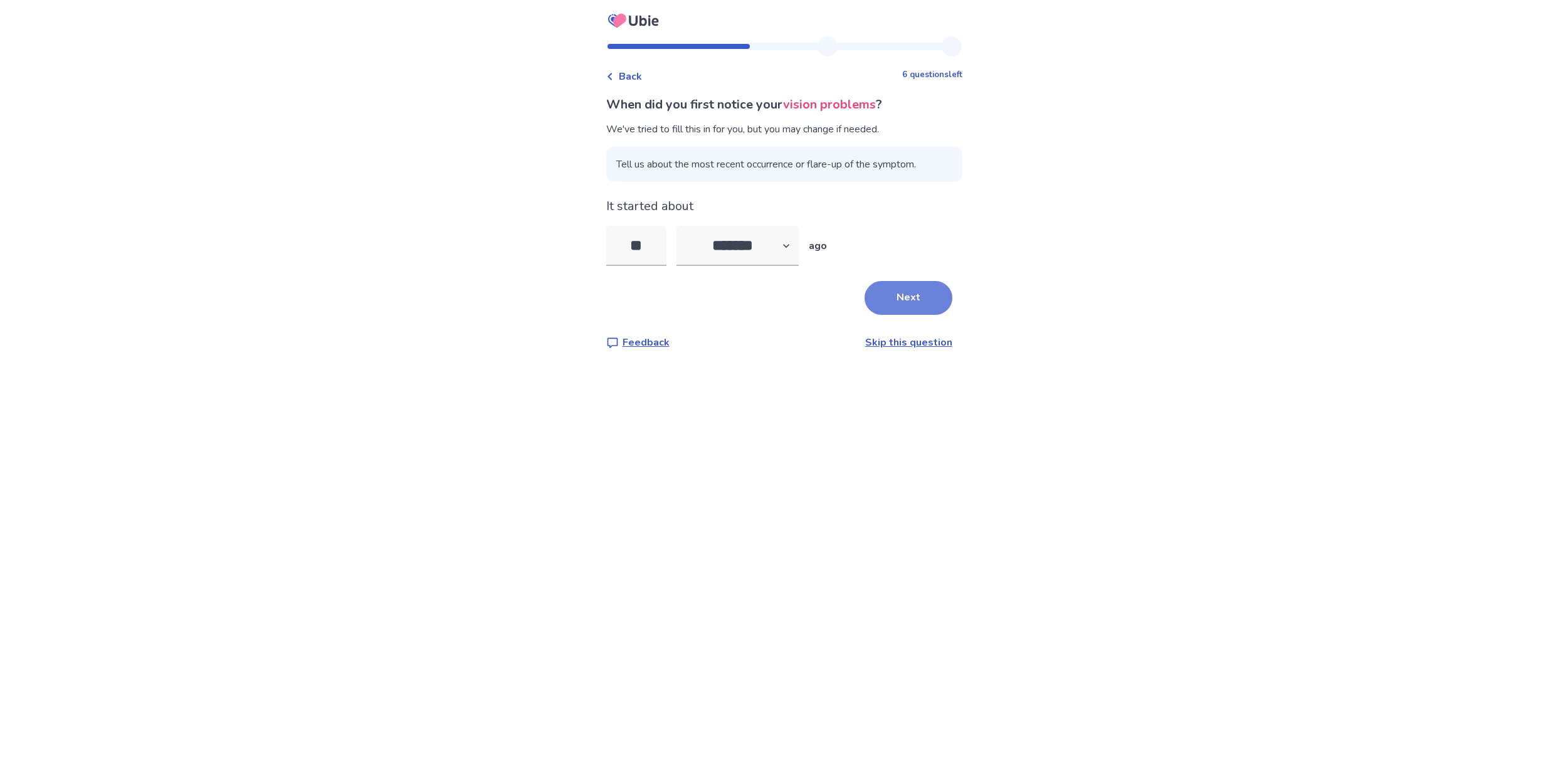
click at [902, 298] on button "Next" at bounding box center [908, 298] width 88 height 34
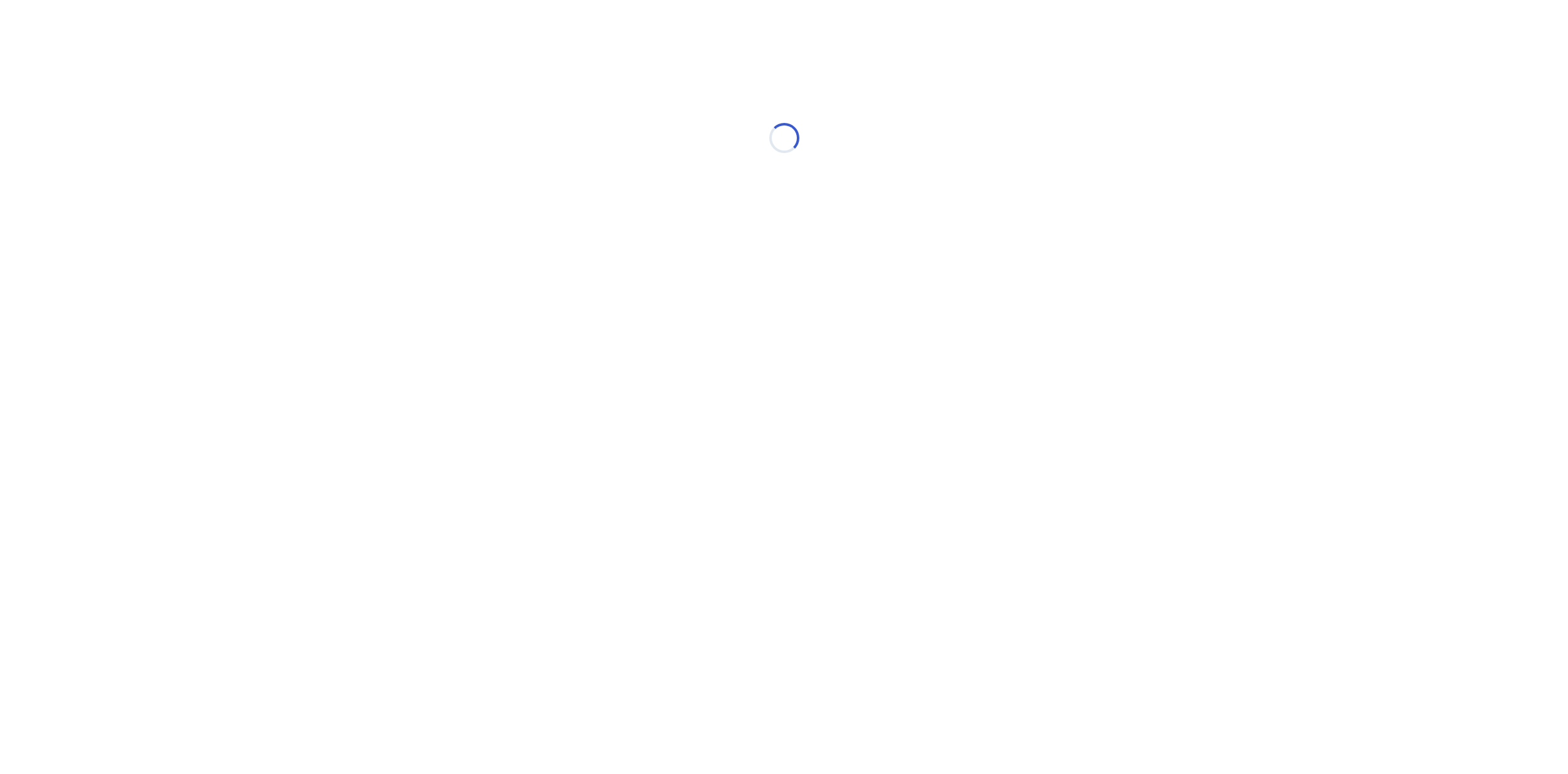
select select "*"
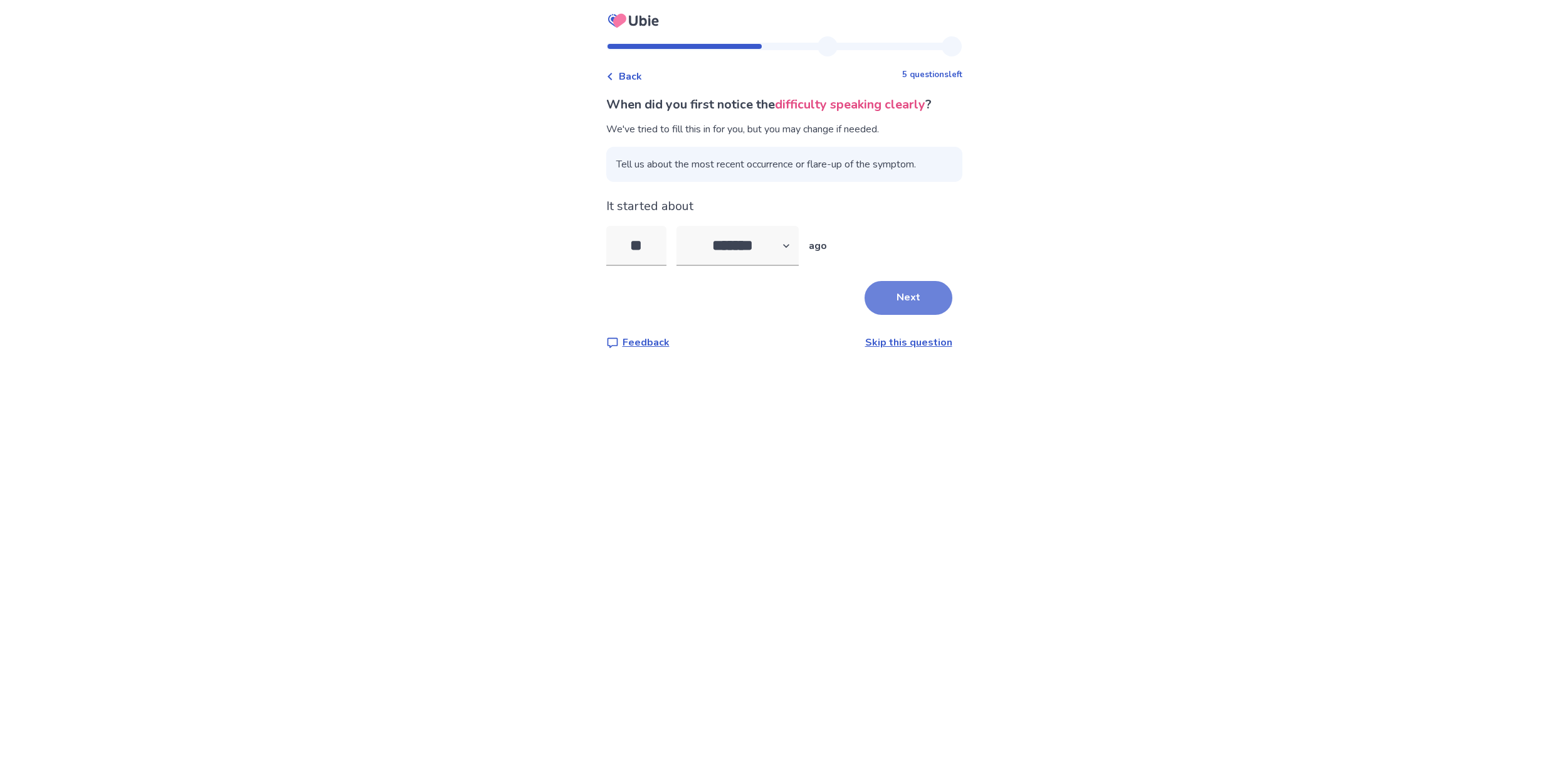
click at [920, 298] on button "Next" at bounding box center [908, 298] width 88 height 34
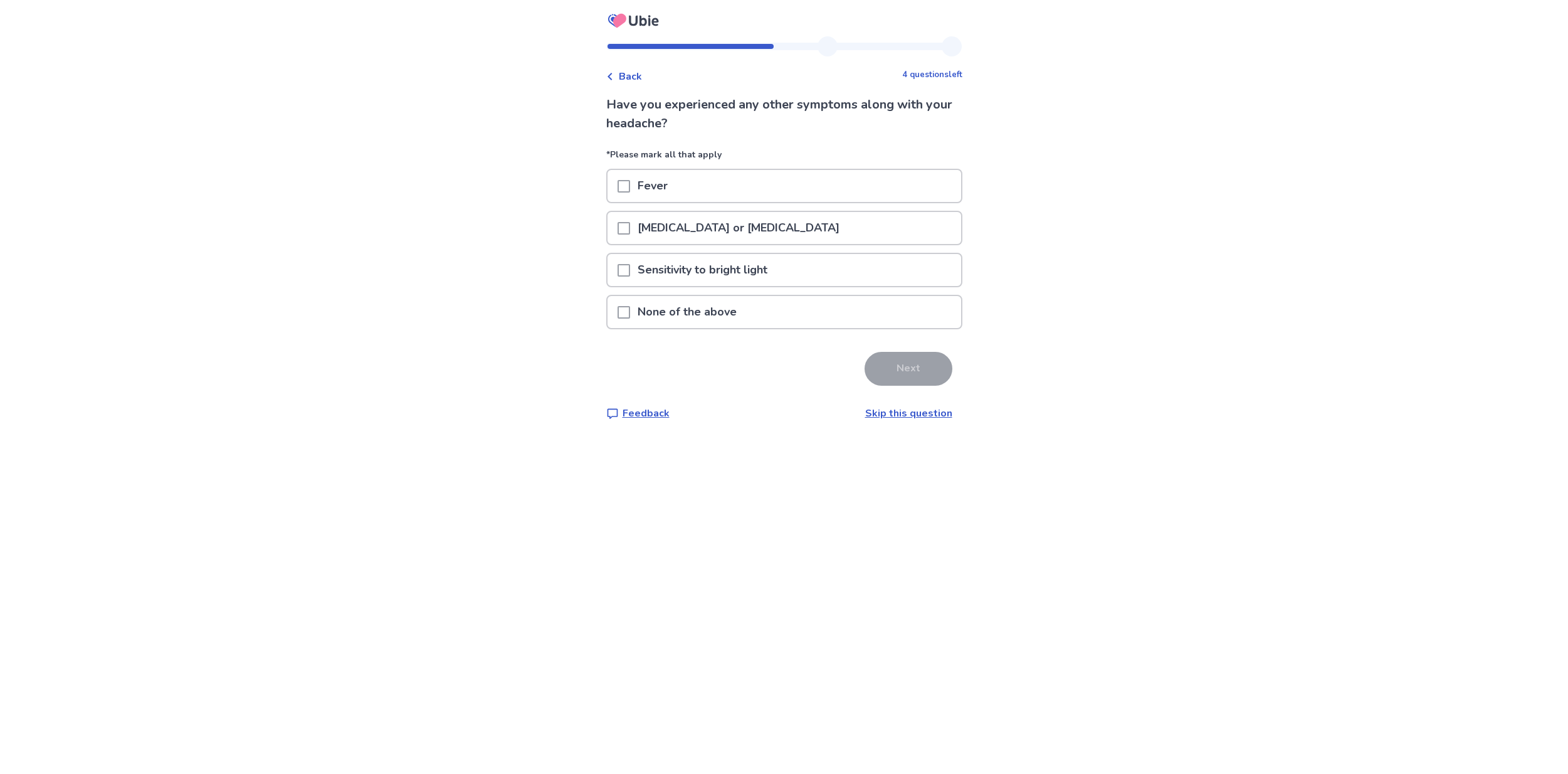
click at [746, 226] on p "Neck pain or stiffness" at bounding box center [738, 228] width 217 height 32
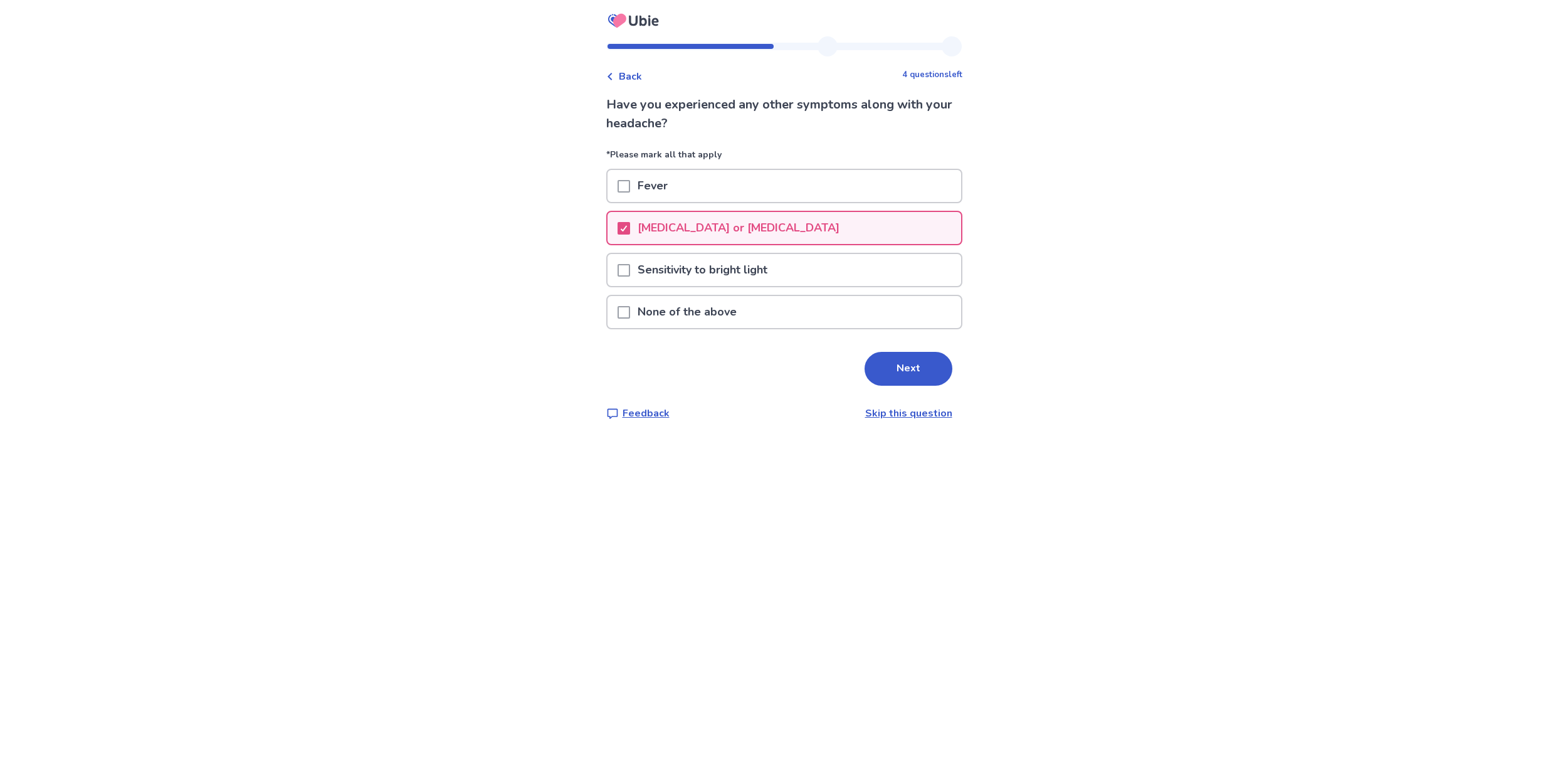
click at [720, 263] on p "Sensitivity to bright light" at bounding box center [703, 270] width 145 height 32
click at [906, 361] on button "Next" at bounding box center [908, 369] width 88 height 34
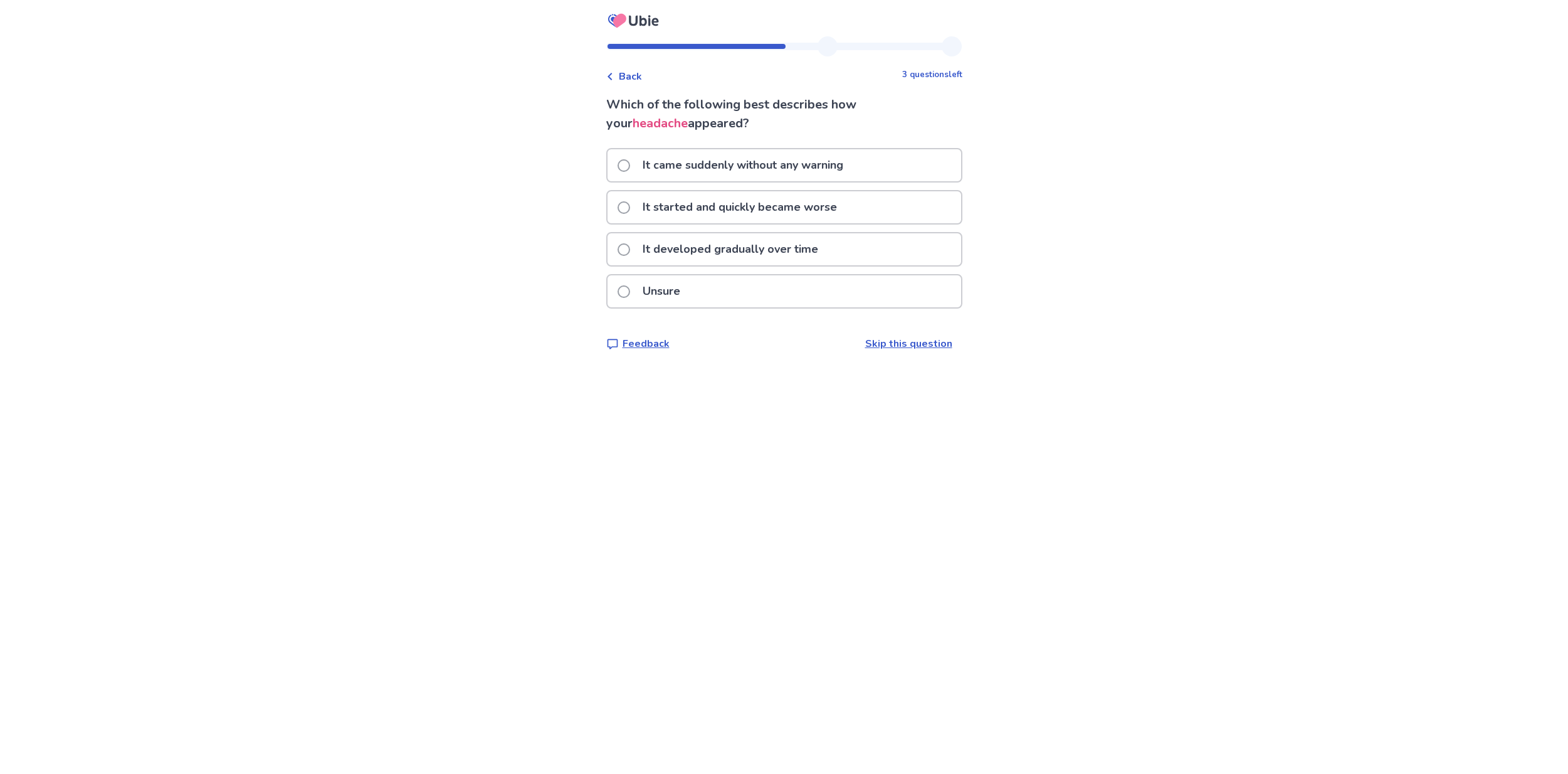
click at [803, 209] on p "It started and quickly became worse" at bounding box center [740, 208] width 210 height 32
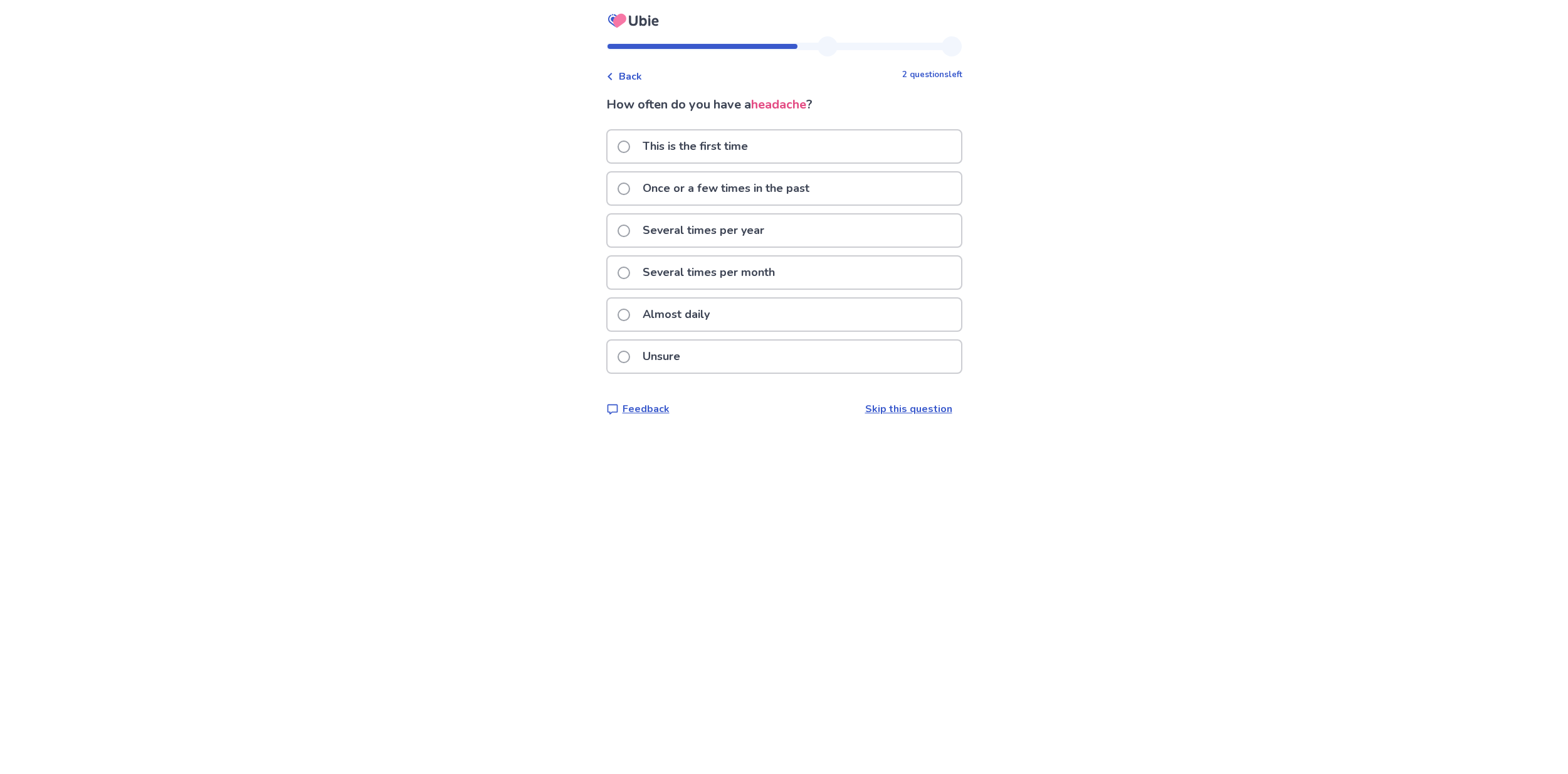
drag, startPoint x: 735, startPoint y: 310, endPoint x: 741, endPoint y: 315, distance: 7.8
click at [735, 311] on div "Almost daily" at bounding box center [784, 314] width 353 height 32
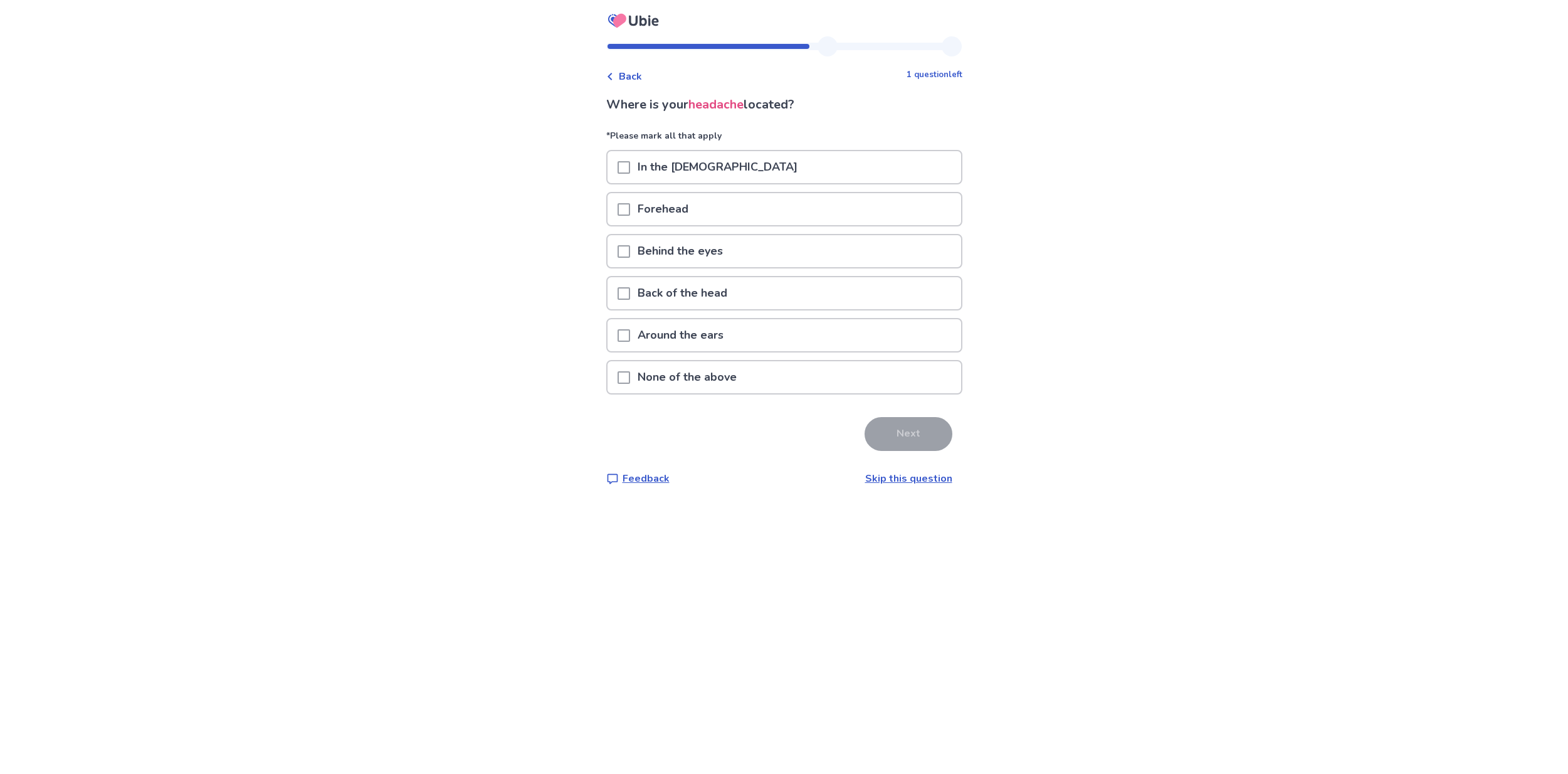
click at [705, 294] on p "Back of the head" at bounding box center [683, 293] width 105 height 32
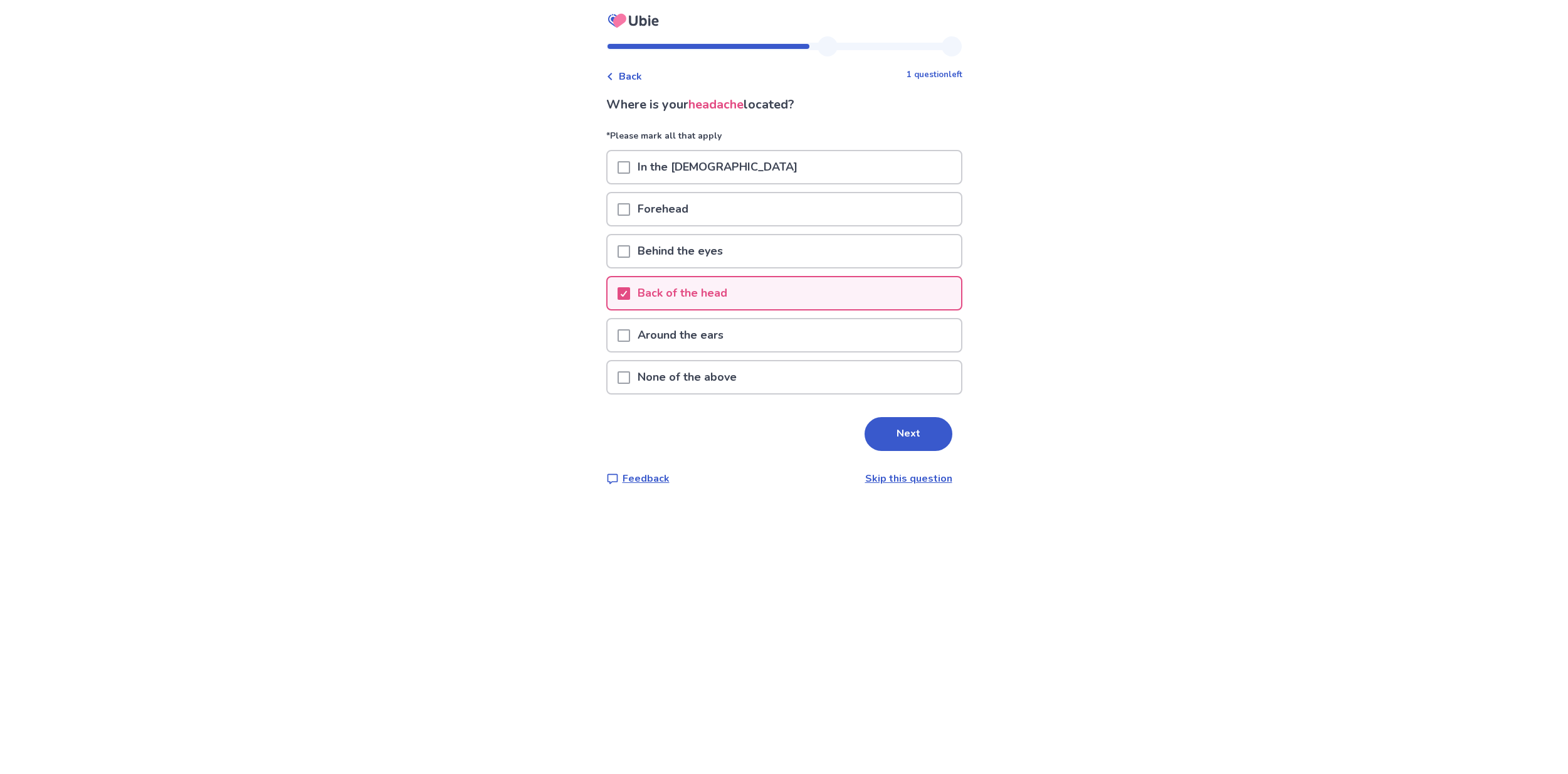
click at [760, 253] on div "Behind the eyes" at bounding box center [784, 251] width 353 height 32
click at [721, 165] on p "In the temples" at bounding box center [717, 167] width 175 height 32
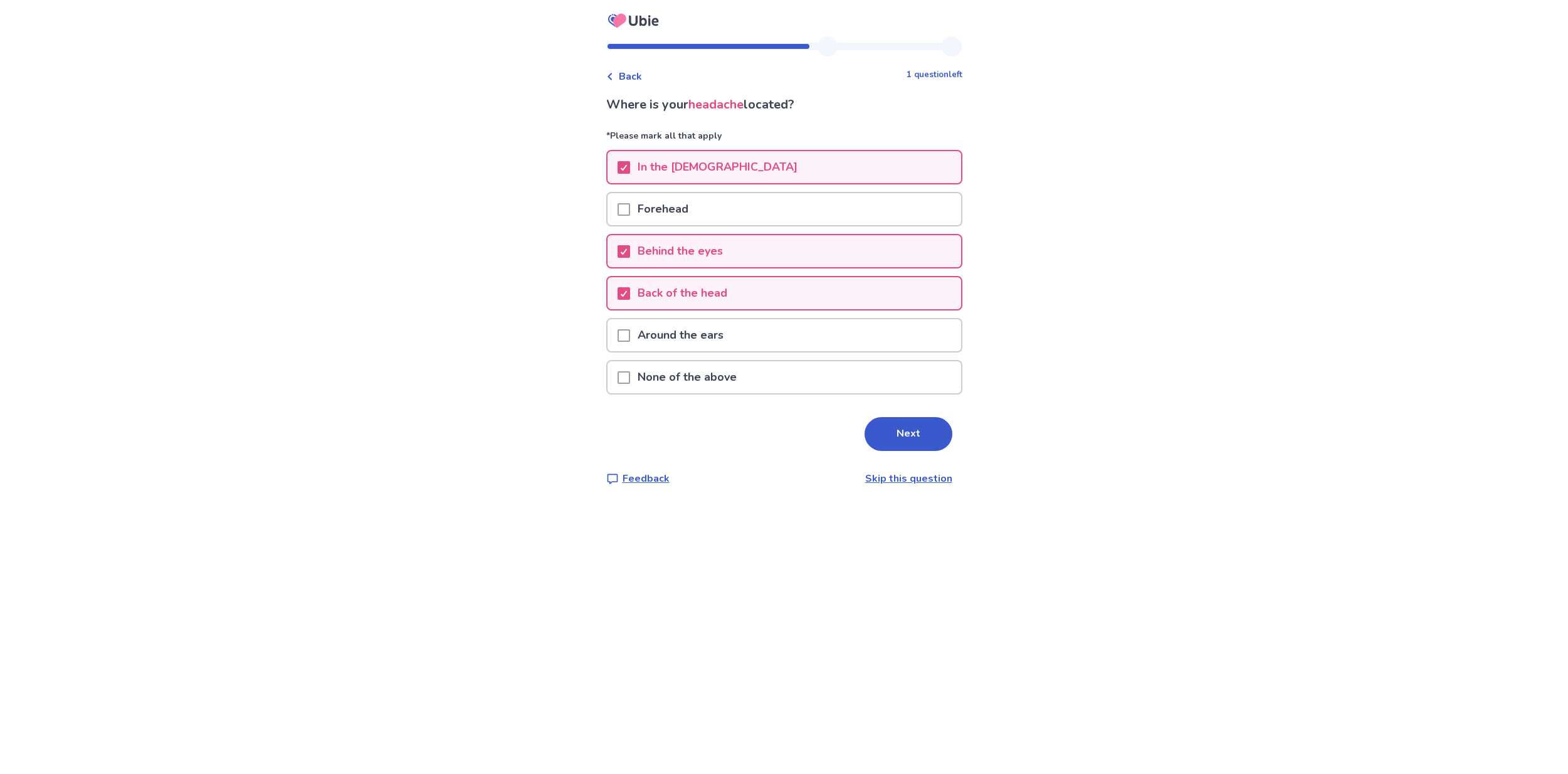
click at [716, 206] on div "Forehead" at bounding box center [784, 209] width 353 height 32
click at [912, 418] on button "Next" at bounding box center [908, 434] width 88 height 34
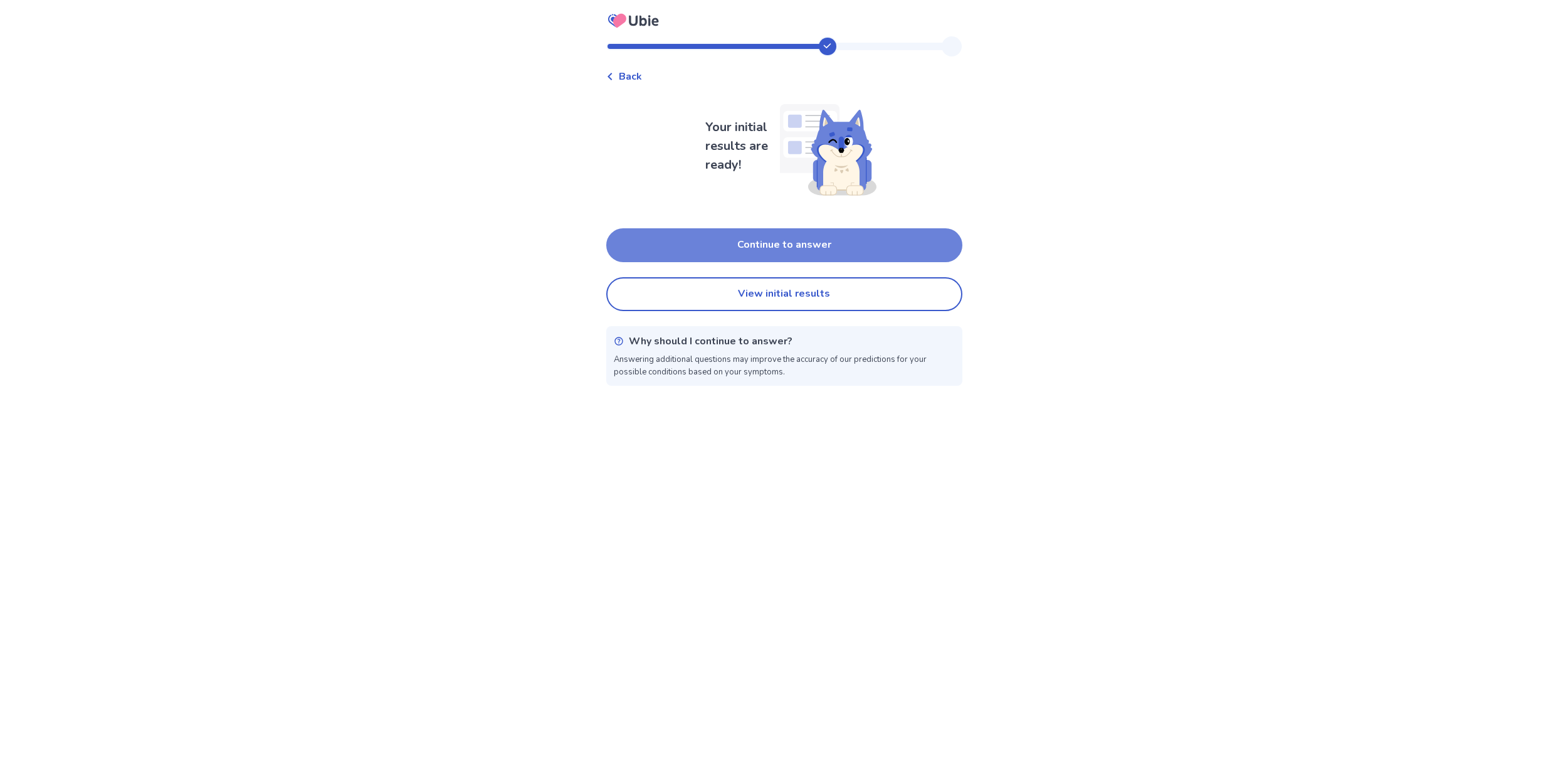
click at [864, 246] on button "Continue to answer" at bounding box center [784, 245] width 356 height 34
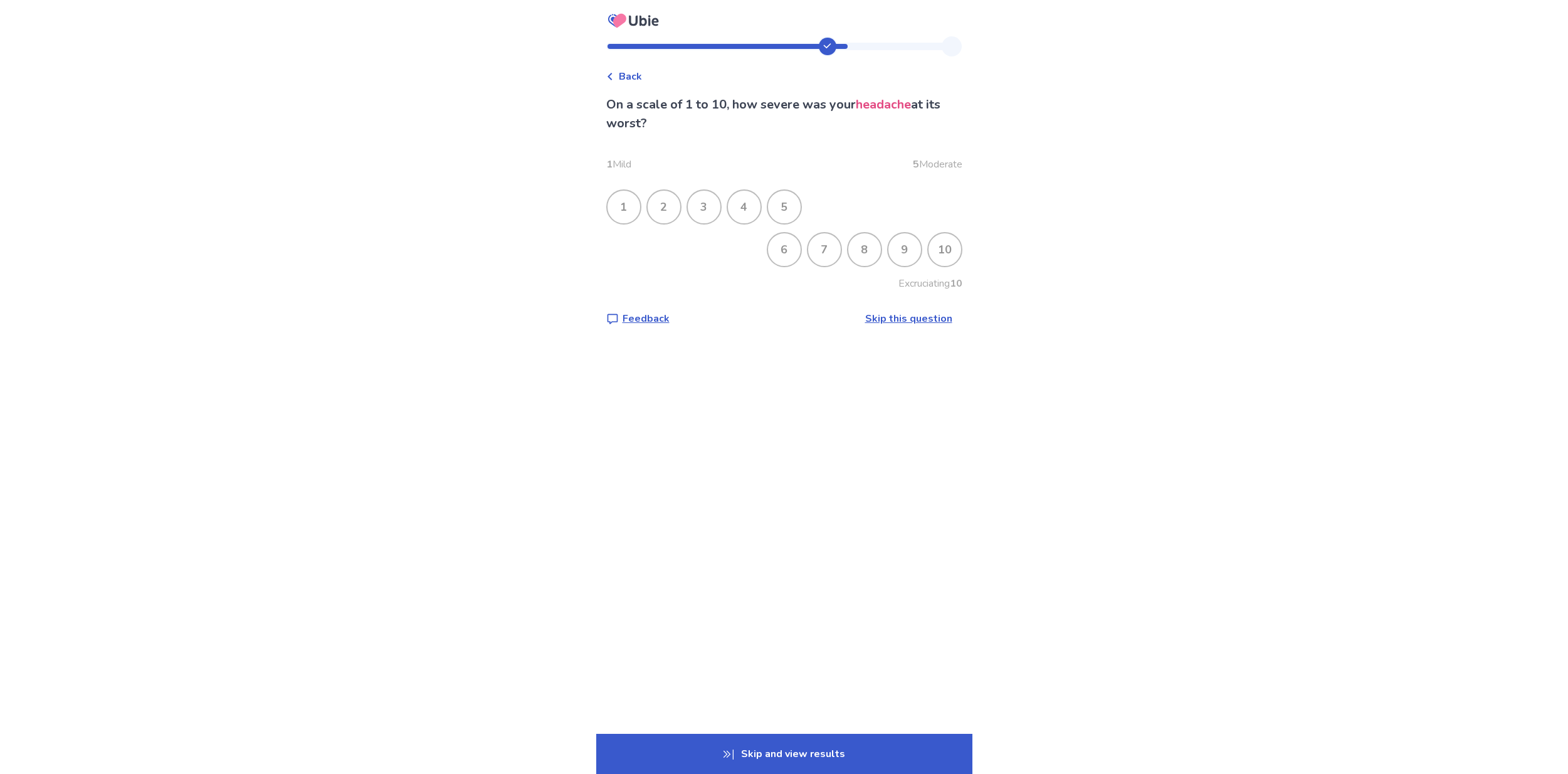
click at [945, 251] on div "10" at bounding box center [945, 249] width 33 height 33
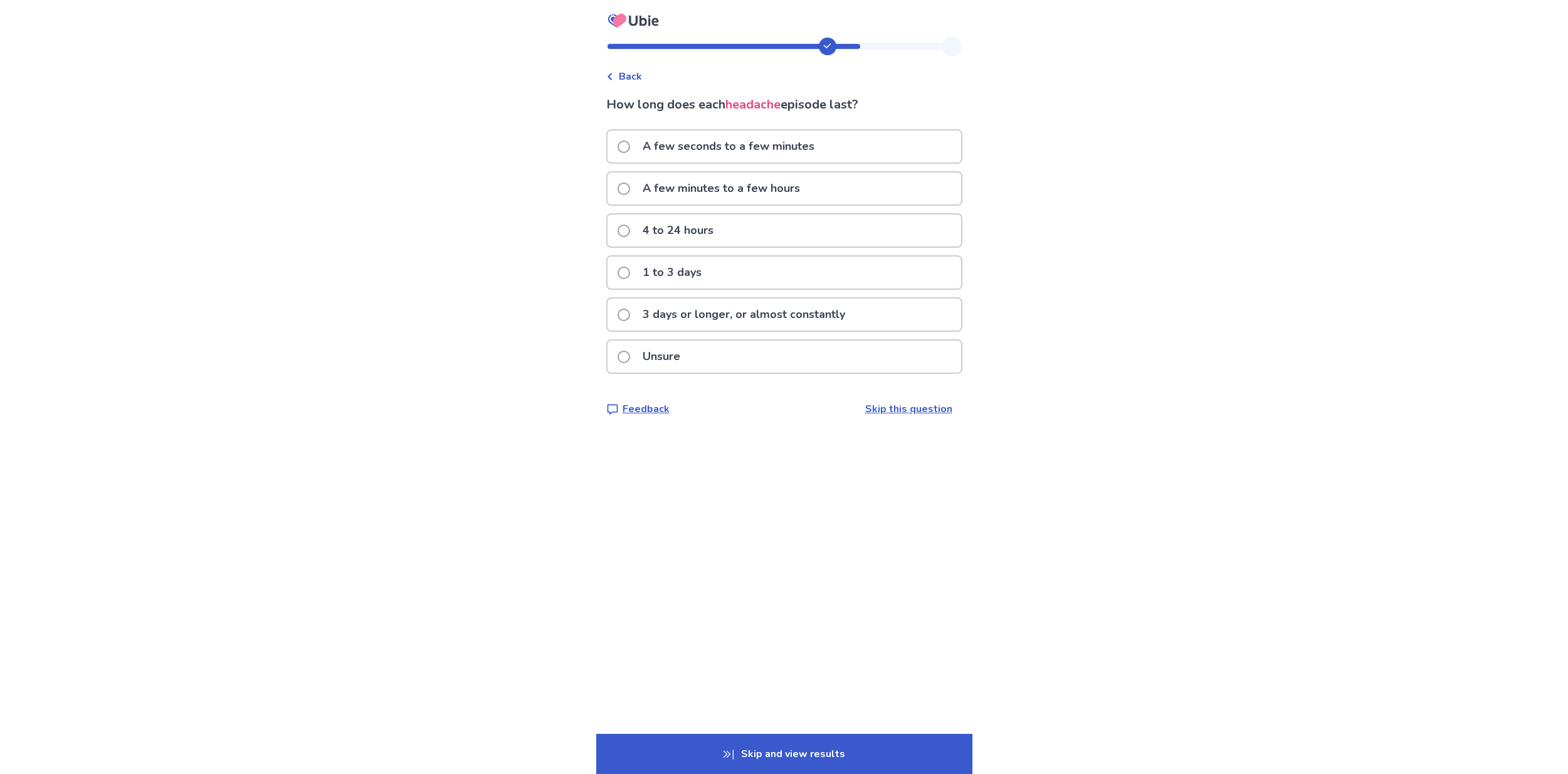
click at [793, 734] on p "Skip and view results" at bounding box center [784, 754] width 376 height 40
click at [807, 748] on div "Sponsored Ad Consult a FREE Nutritionist Before Seeing a Doctor Before going to…" at bounding box center [784, 387] width 1568 height 774
click at [840, 749] on p "Skip and view results" at bounding box center [784, 754] width 376 height 40
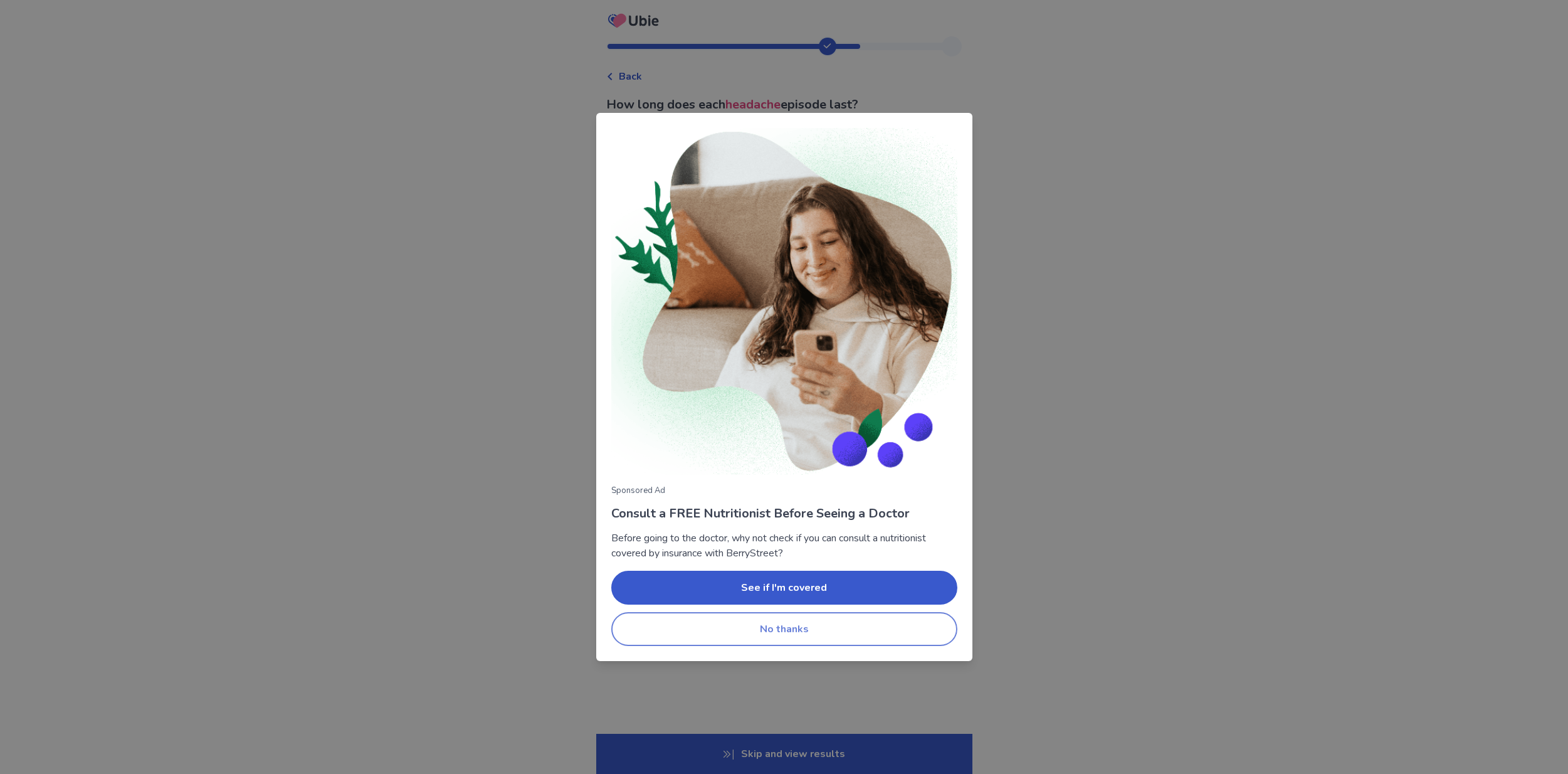
click at [864, 630] on button "No thanks" at bounding box center [784, 629] width 346 height 34
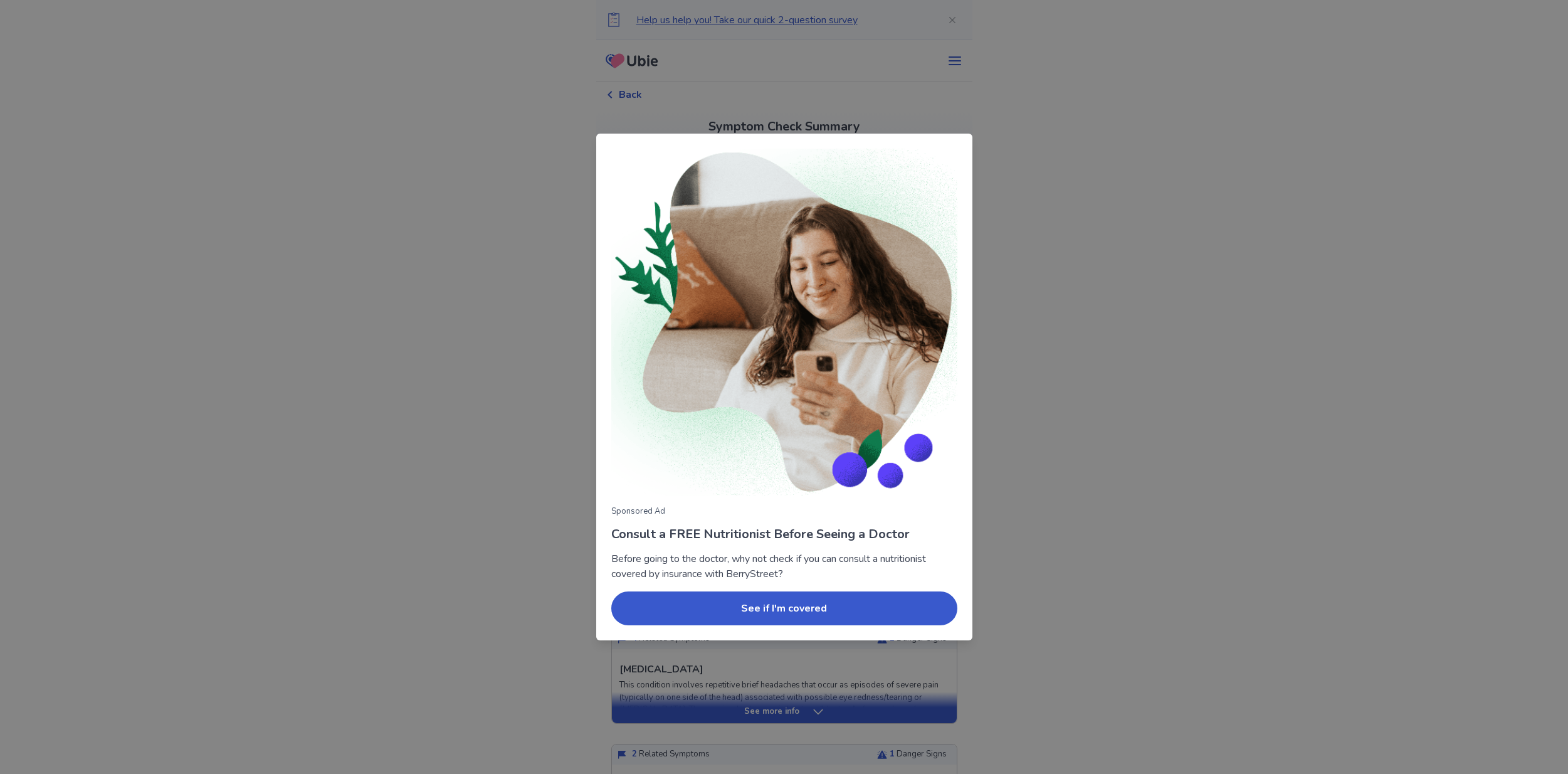
click at [1043, 532] on div "Sponsored Ad Consult a FREE Nutritionist Before Seeing a Doctor Before going to…" at bounding box center [784, 387] width 1568 height 774
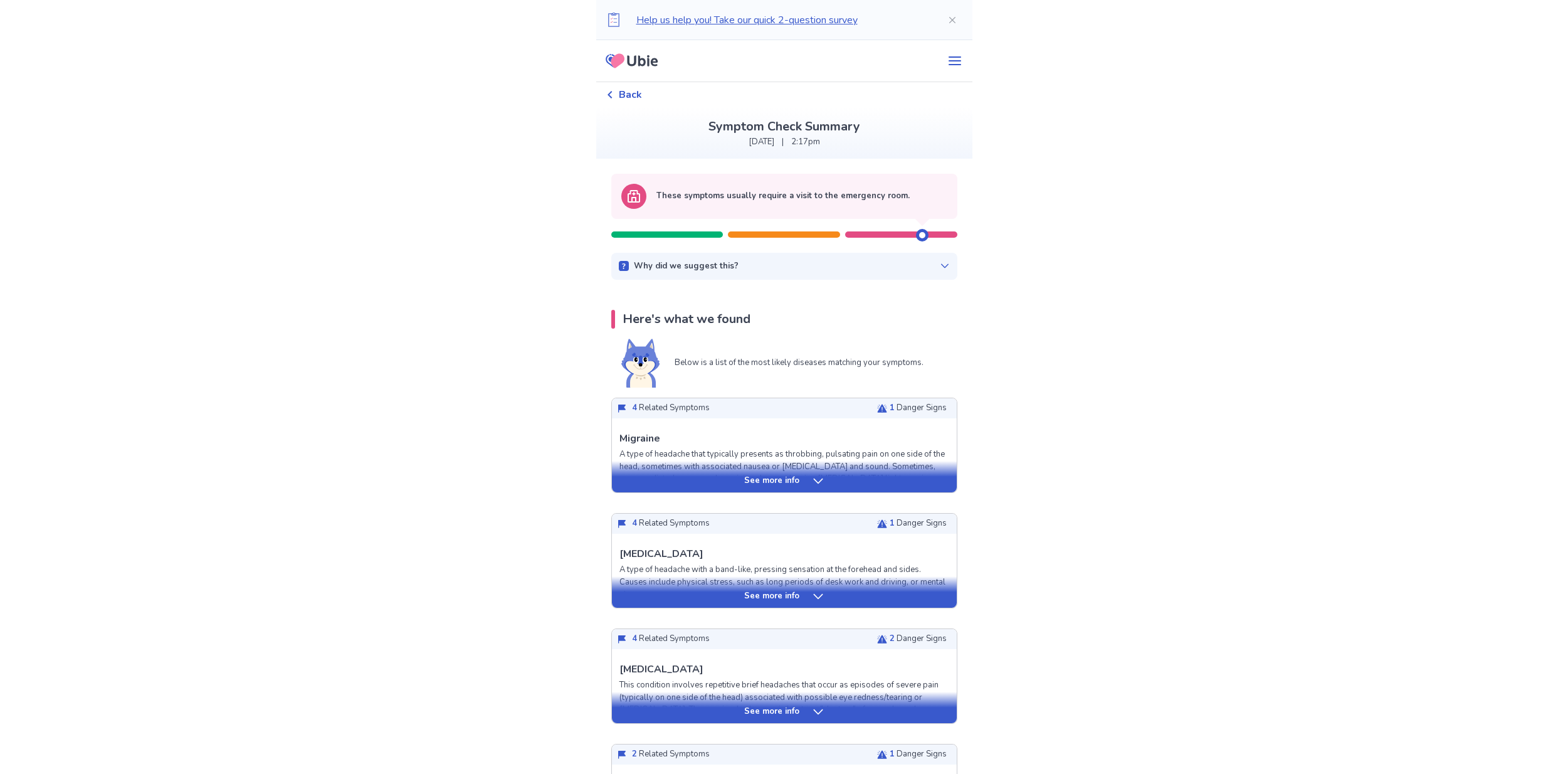
click at [800, 234] on div at bounding box center [783, 234] width 112 height 6
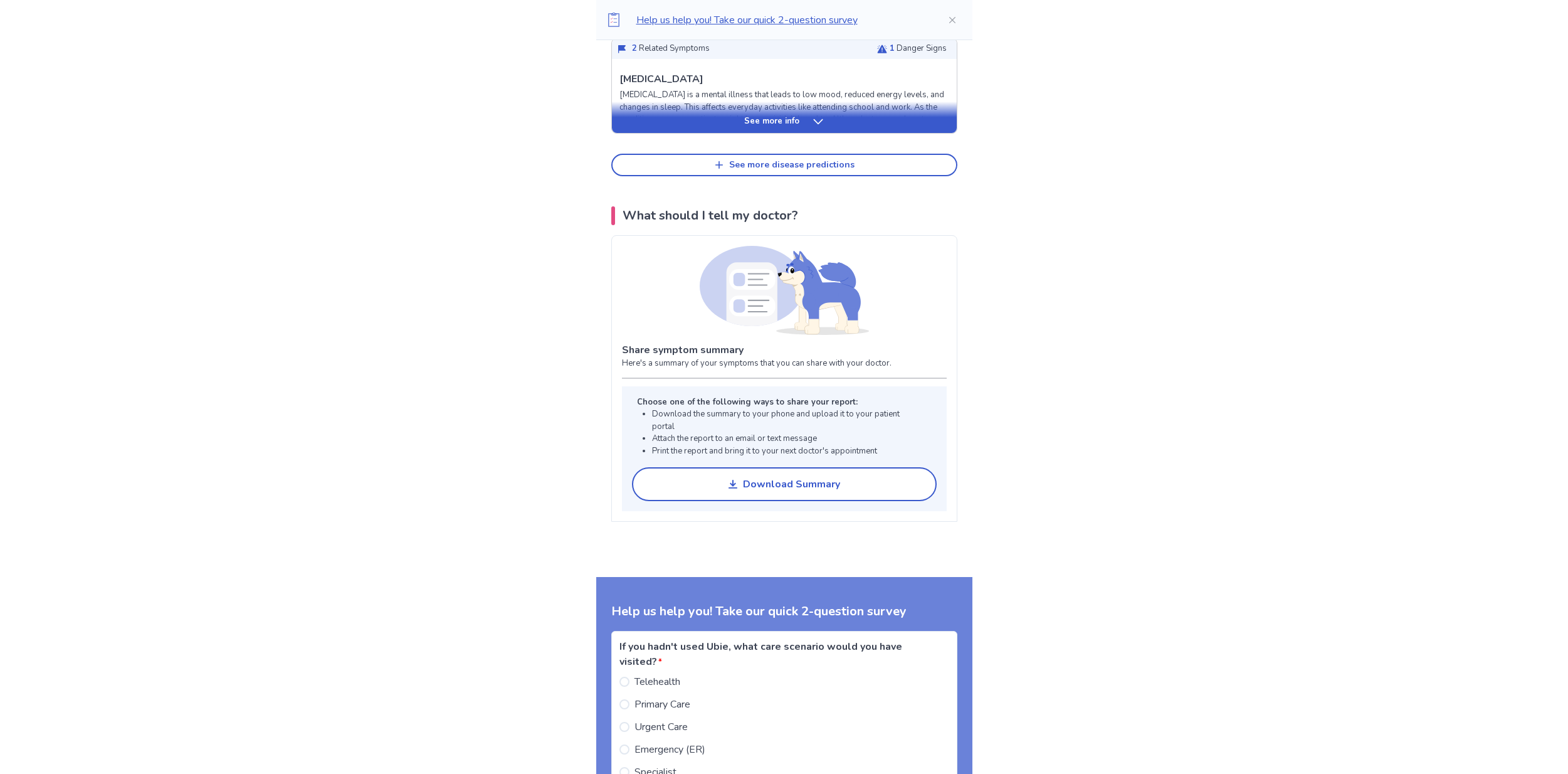
scroll to position [707, 0]
click at [820, 485] on div "Download Summary" at bounding box center [791, 483] width 97 height 12
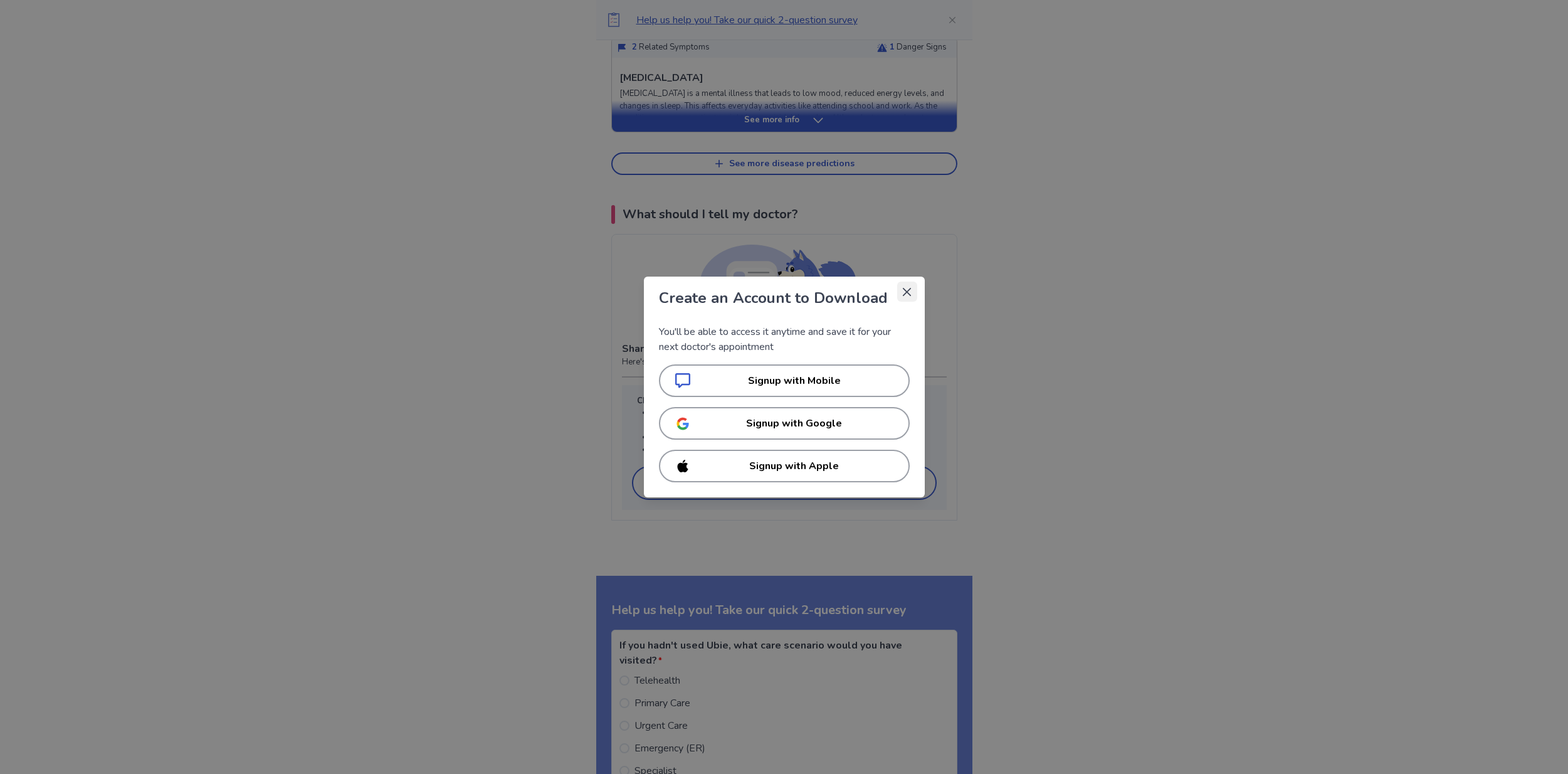
click at [904, 296] on icon "Close" at bounding box center [907, 291] width 8 height 8
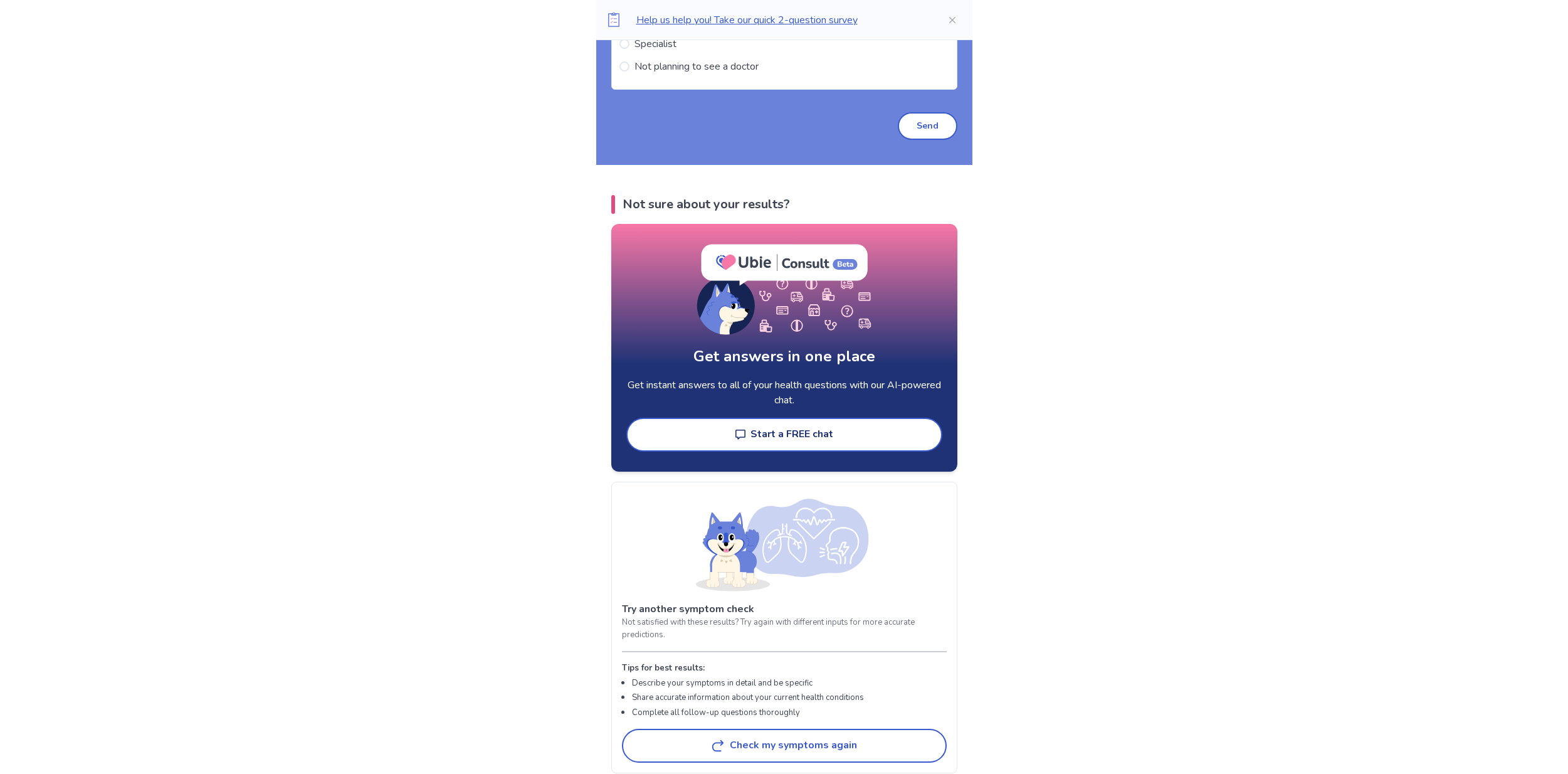
scroll to position [1661, 0]
